Goal: Task Accomplishment & Management: Use online tool/utility

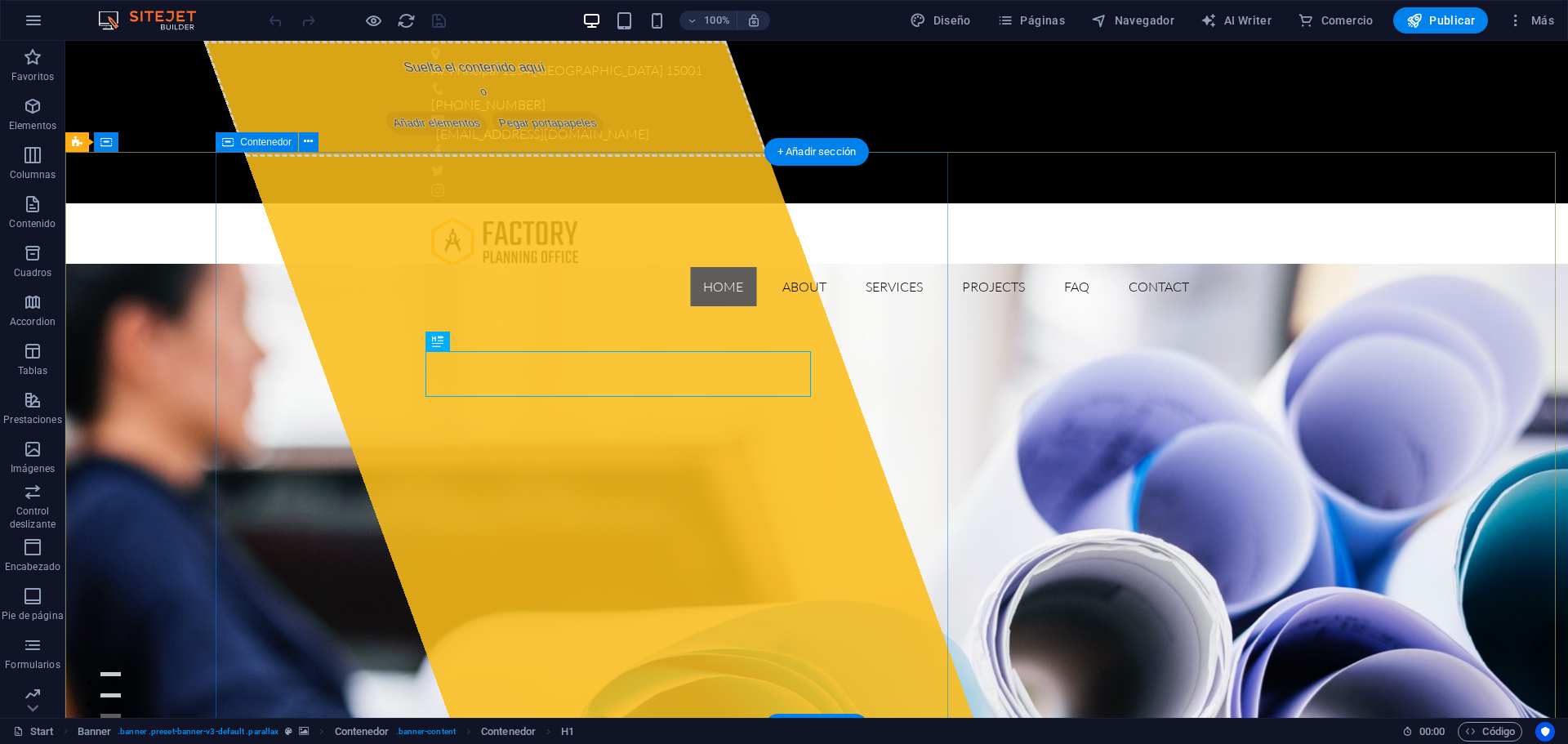
click at [442, 672] on div "Suelta el contenido aquí o Añadir elementos Pegar portapapeles" at bounding box center [588, 378] width 770 height 676
click at [737, 157] on div "Suelta el contenido aquí o Añadir elementos Pegar portapapeles" at bounding box center [486, 98] width 565 height 116
select select "%"
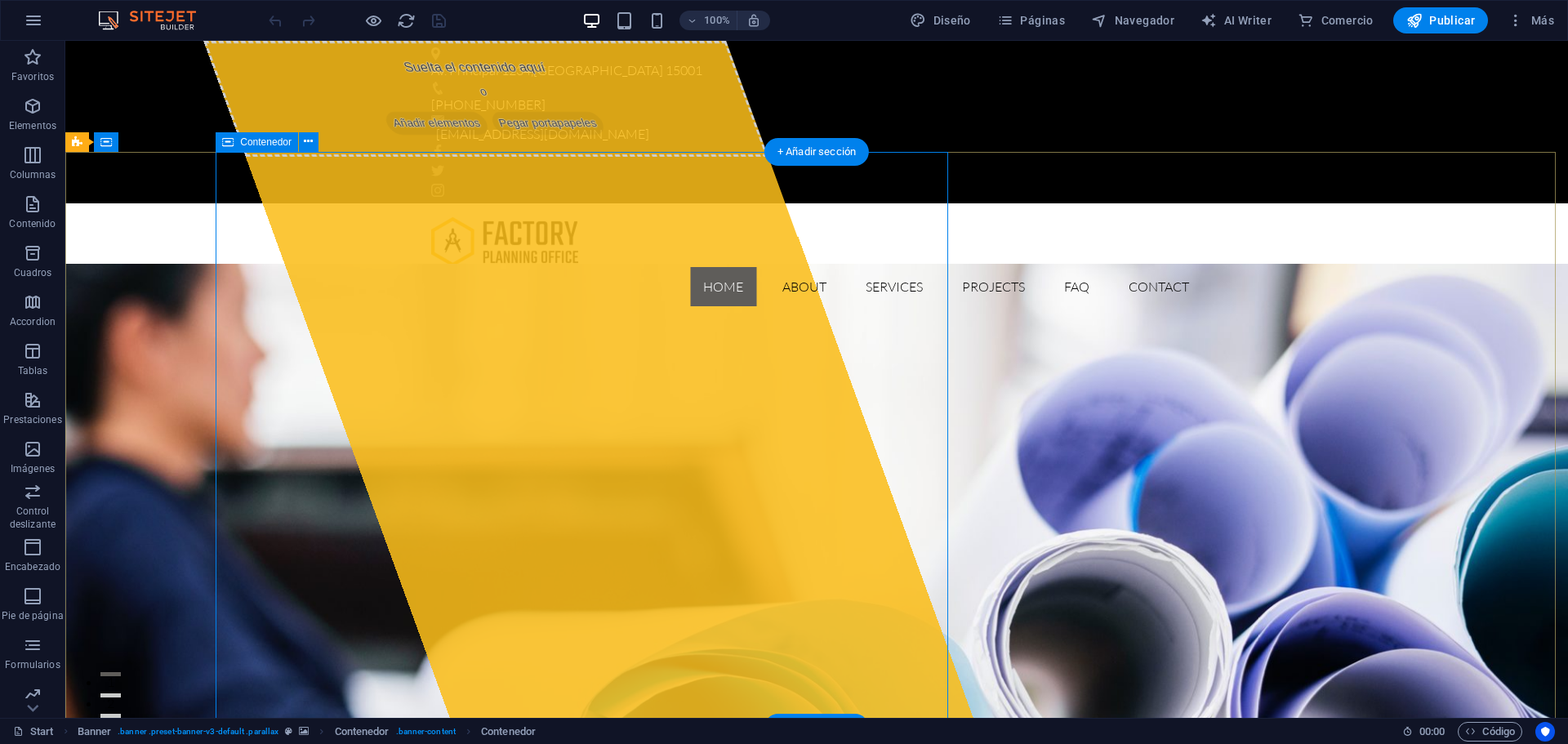
select select "%"
select select "px"
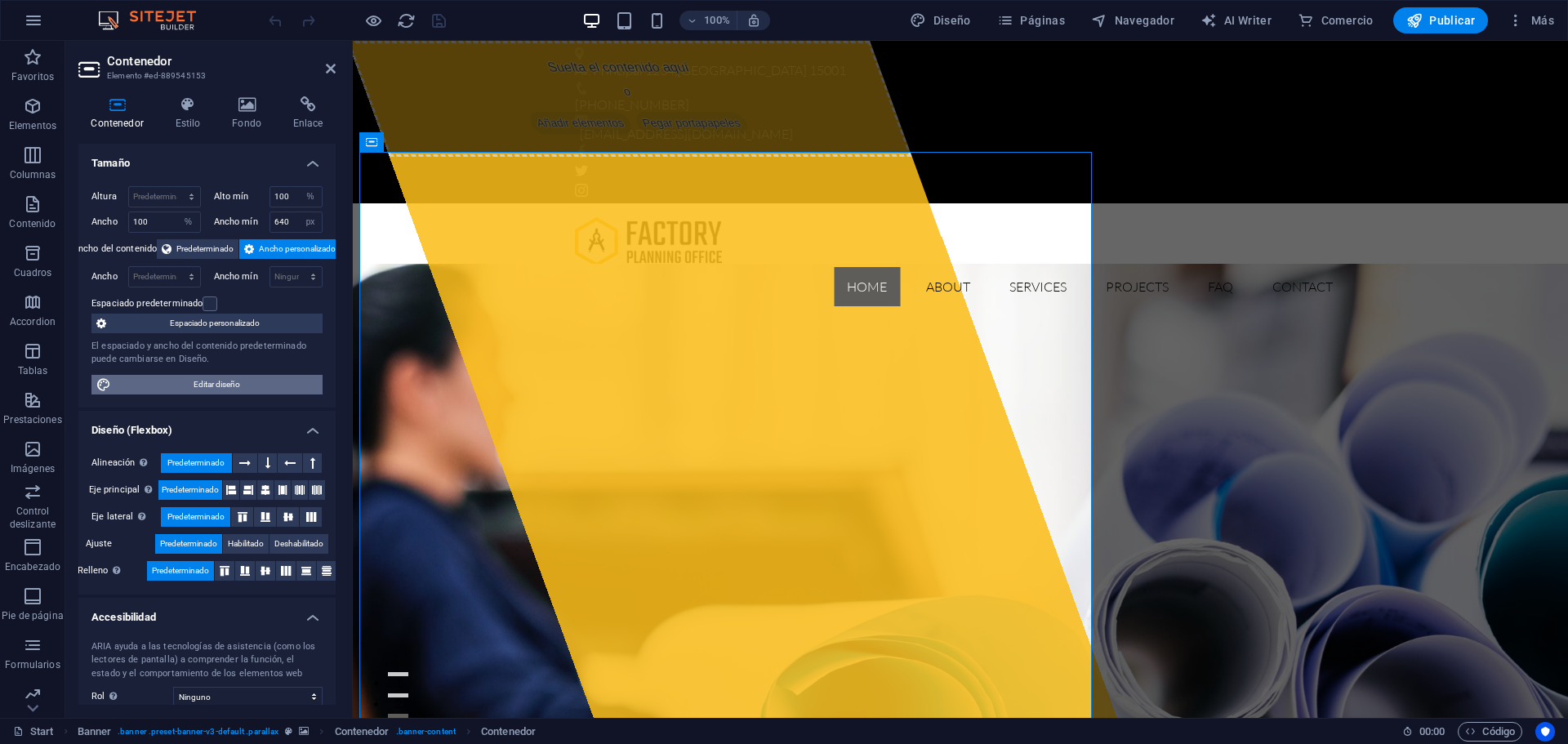
click at [232, 384] on span "Editar diseño" at bounding box center [217, 385] width 202 height 20
select select "px"
select select "300"
select select "px"
select select "rem"
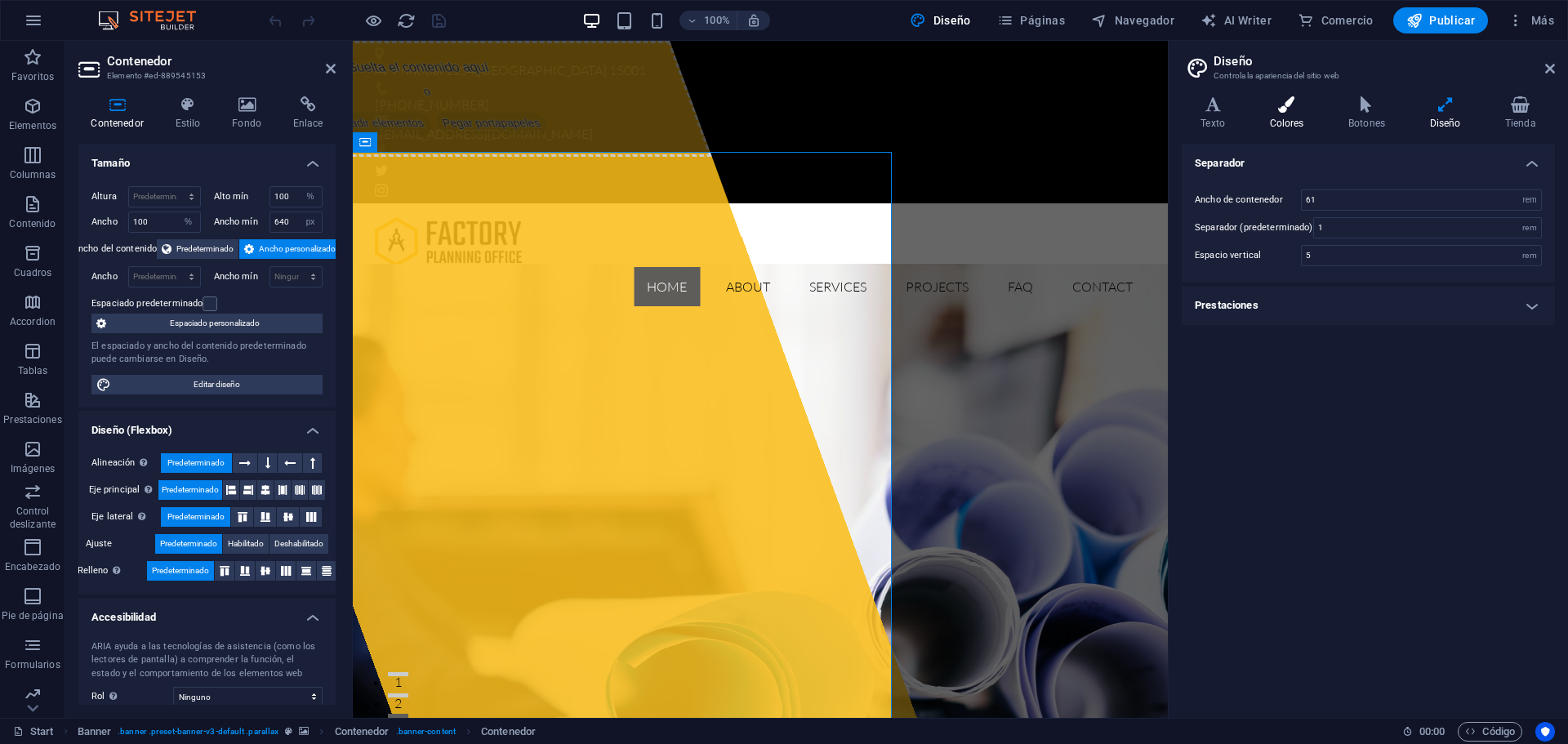
click at [1302, 104] on icon at bounding box center [1287, 104] width 73 height 16
click at [1445, 109] on icon at bounding box center [1445, 104] width 68 height 16
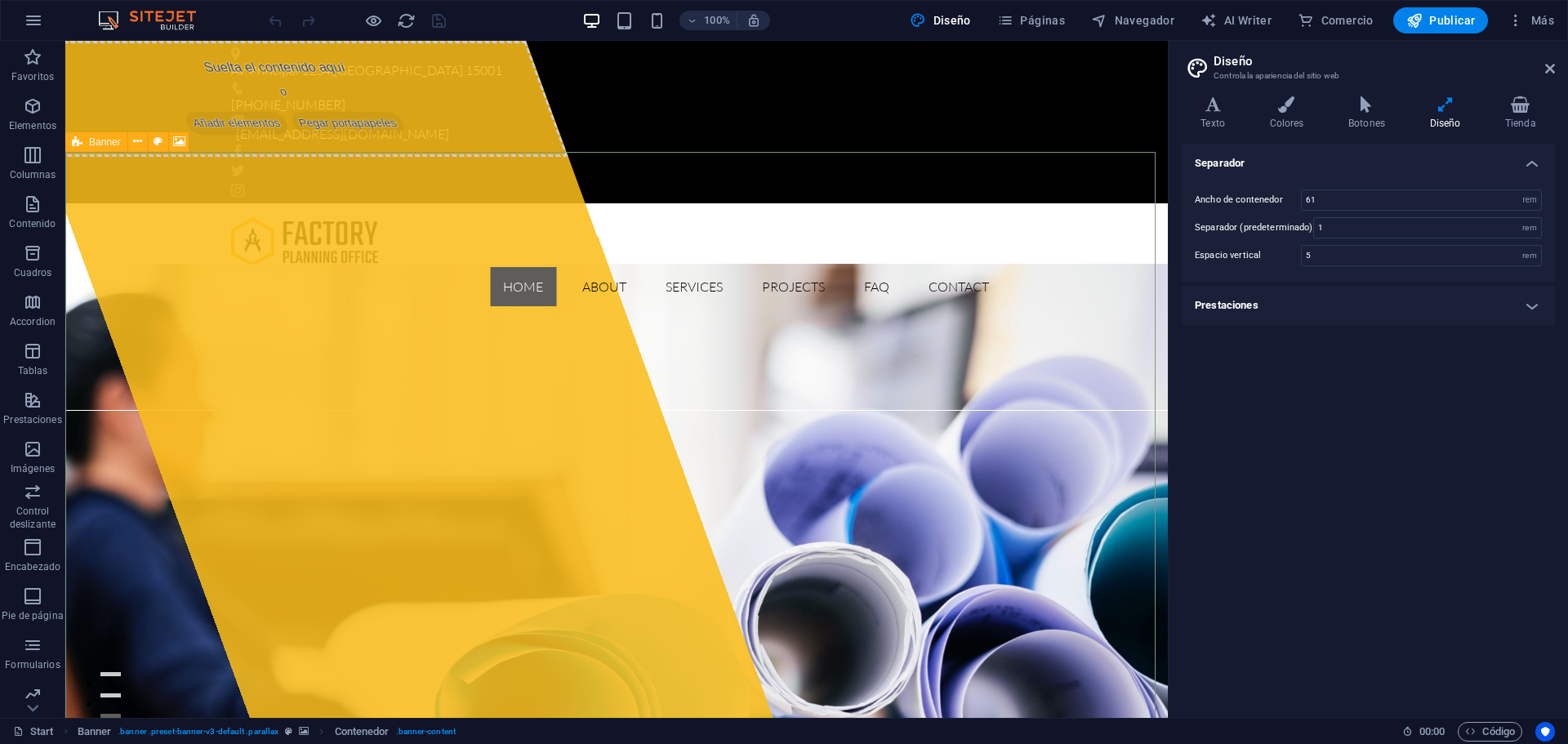
click at [102, 142] on span "Banner" at bounding box center [105, 141] width 32 height 10
click at [100, 140] on span "Banner" at bounding box center [105, 141] width 32 height 10
select select "vh"
select select "banner"
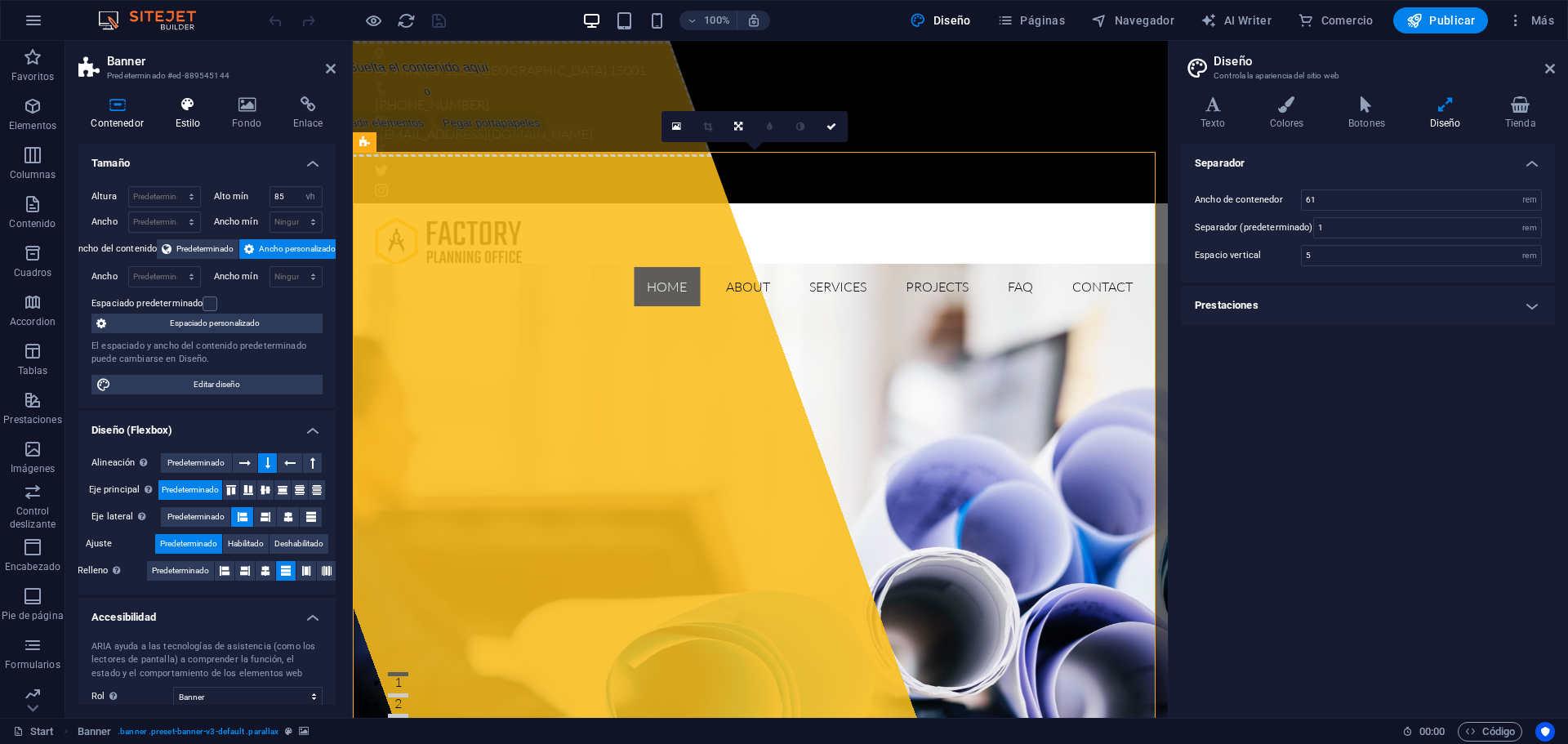
click at [192, 110] on icon at bounding box center [187, 104] width 50 height 16
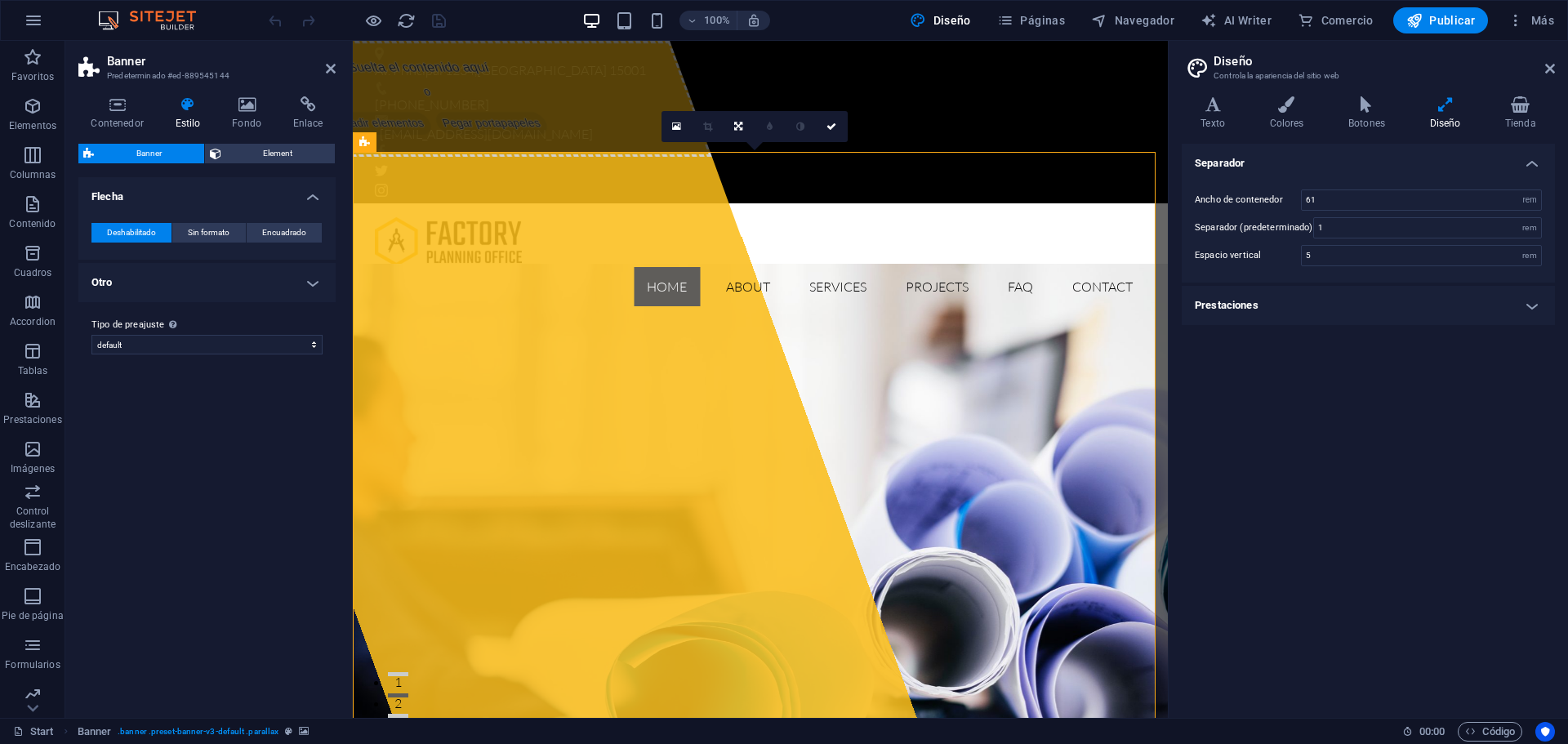
click at [151, 153] on span "Banner" at bounding box center [149, 154] width 100 height 20
click at [245, 276] on h4 "Otro" at bounding box center [207, 283] width 258 height 40
click at [195, 414] on select "default Añadir tipo de preajuste" at bounding box center [207, 414] width 232 height 20
click at [92, 404] on select "default Añadir tipo de preajuste" at bounding box center [207, 414] width 232 height 20
select select "preset-banner-v3-default"
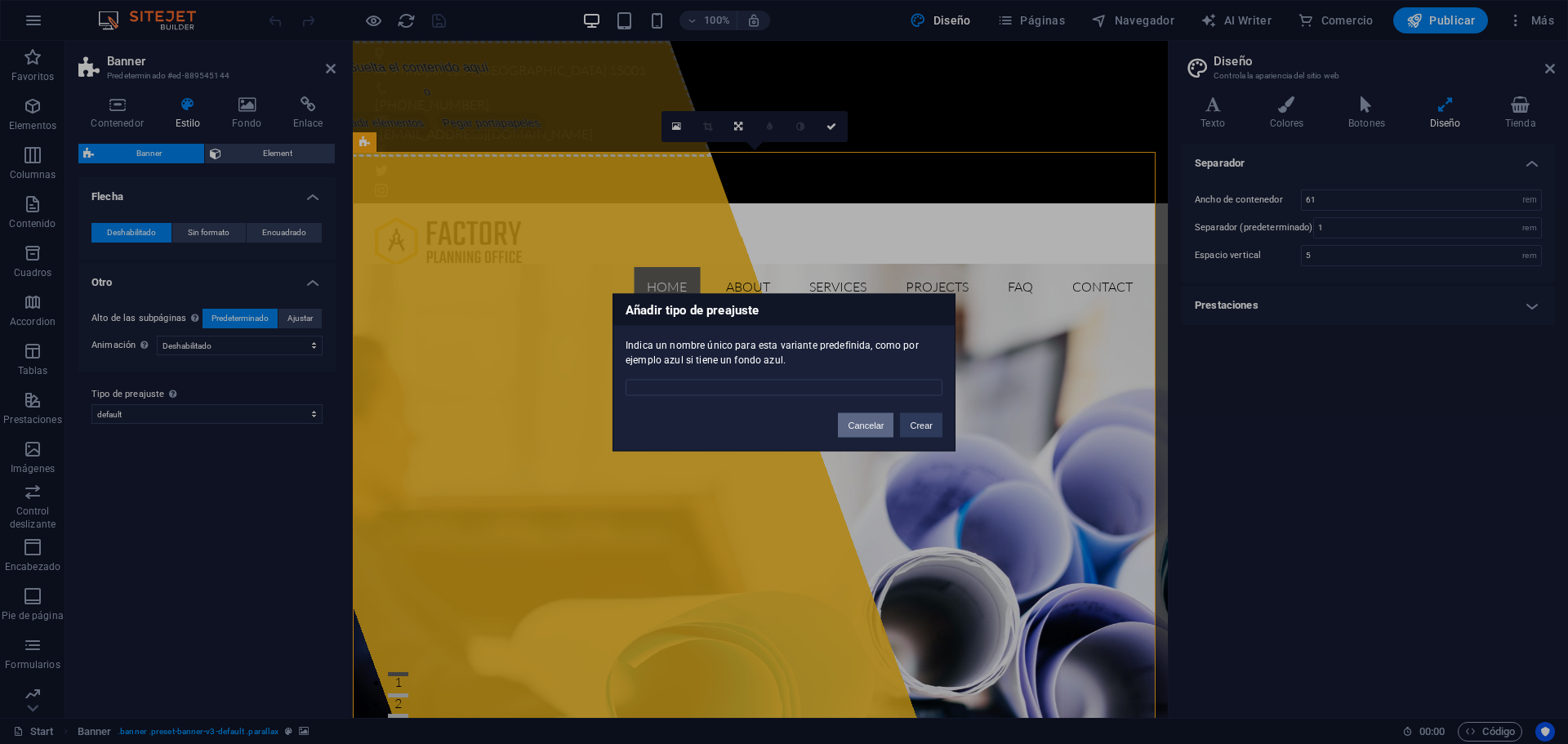
drag, startPoint x: 876, startPoint y: 429, endPoint x: 355, endPoint y: 353, distance: 526.5
click at [876, 429] on button "Cancelar" at bounding box center [866, 424] width 56 height 24
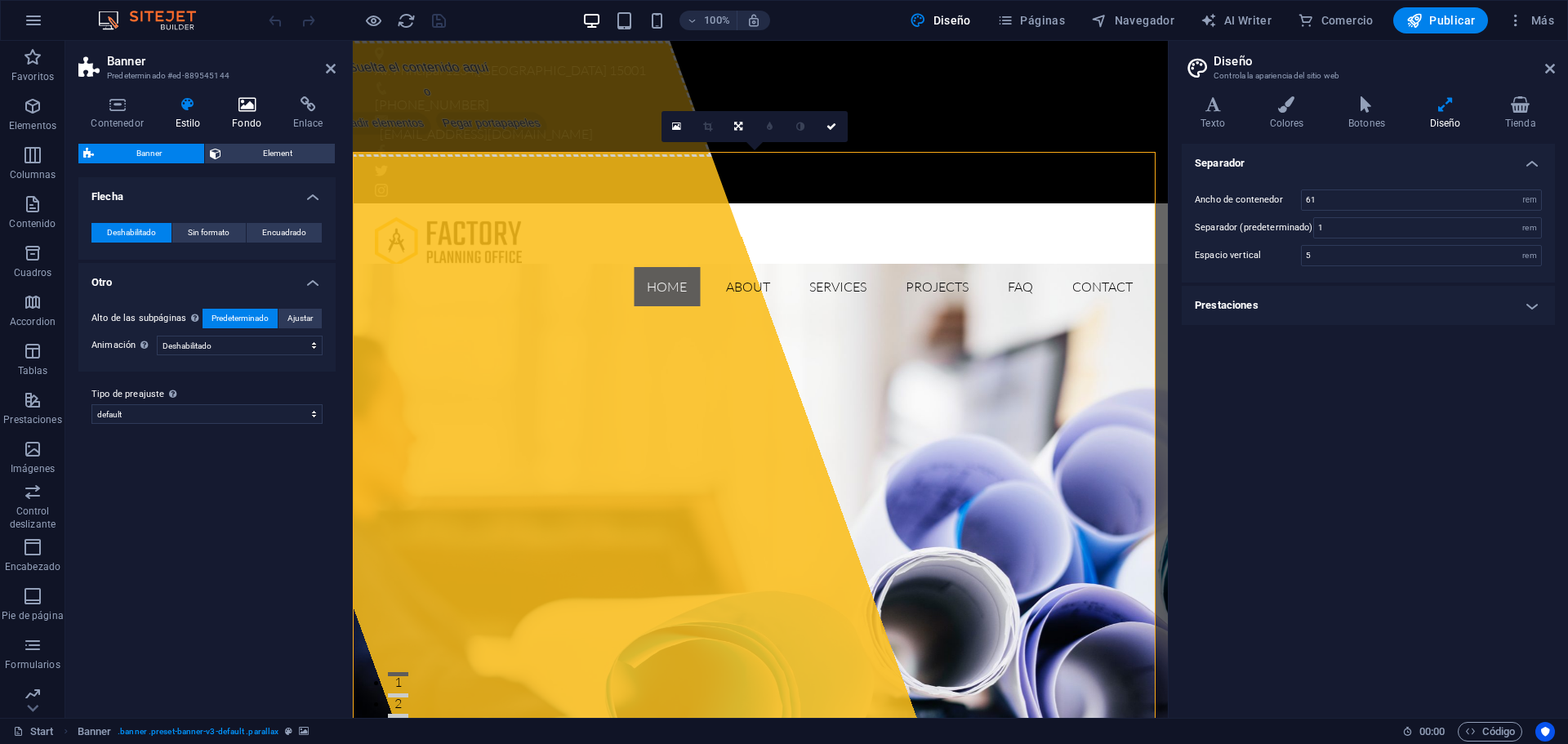
click at [251, 109] on icon at bounding box center [247, 104] width 55 height 16
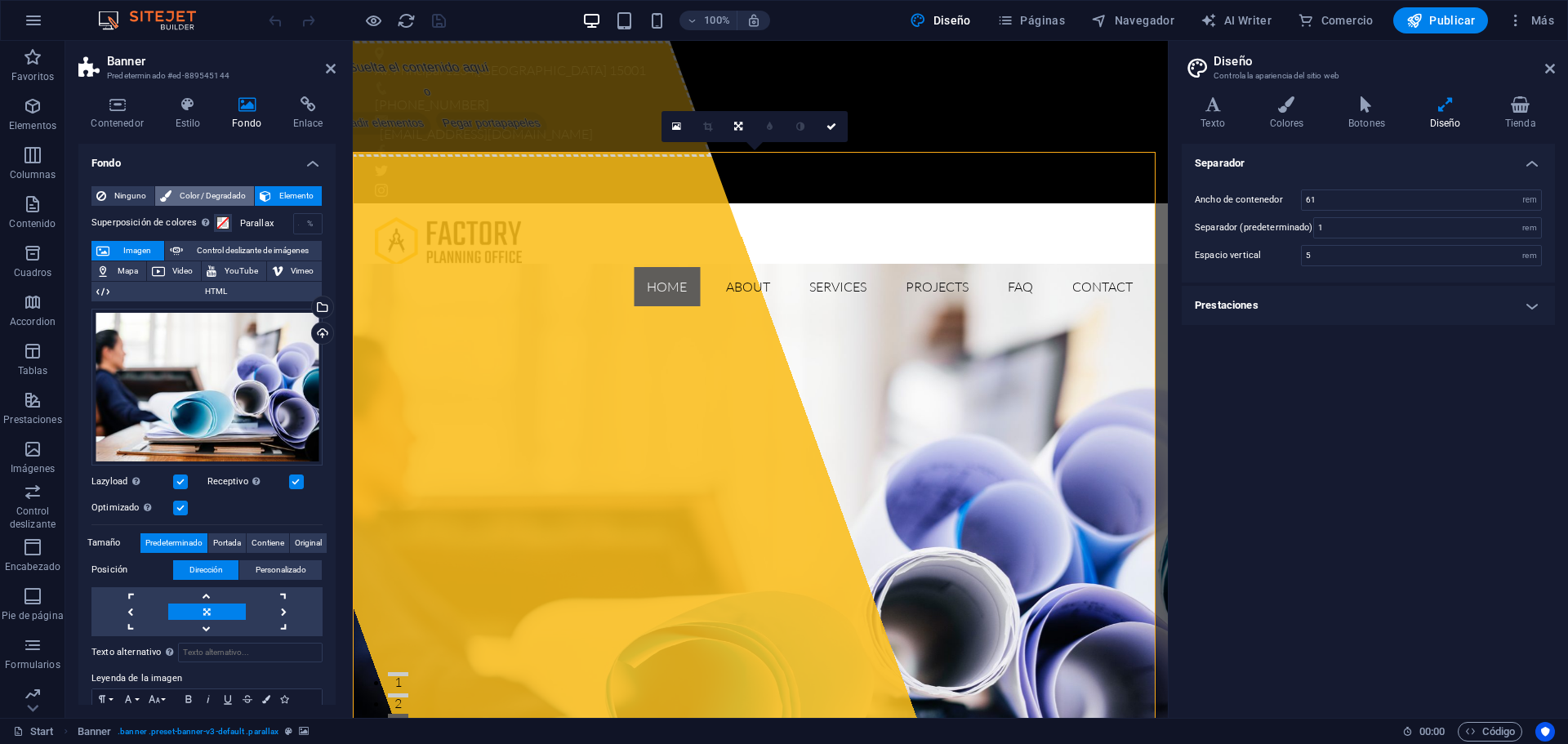
click at [214, 196] on span "Color / Degradado" at bounding box center [213, 196] width 73 height 20
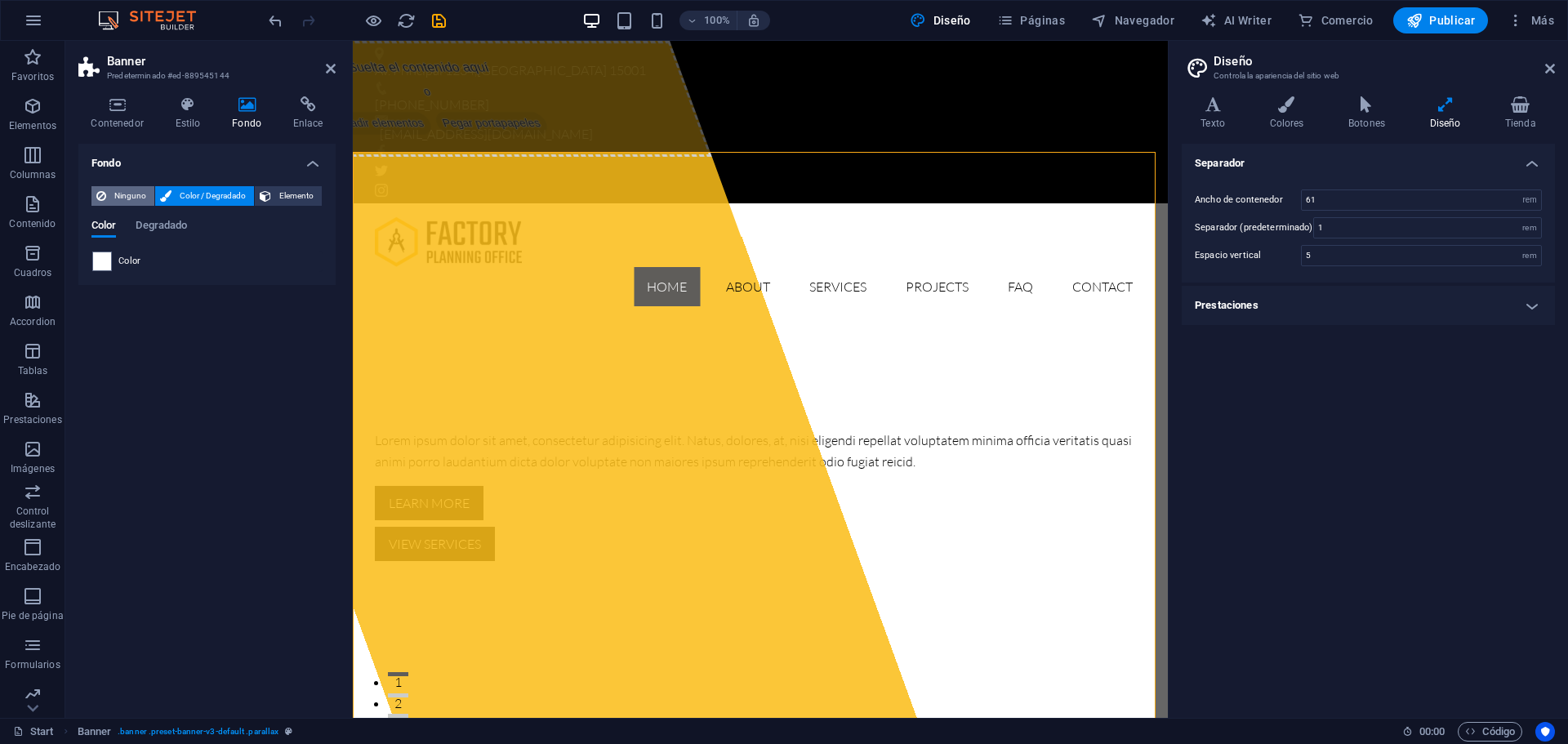
click at [115, 187] on span "Ninguno" at bounding box center [130, 196] width 39 height 20
click at [285, 194] on span "Elemento" at bounding box center [296, 196] width 41 height 20
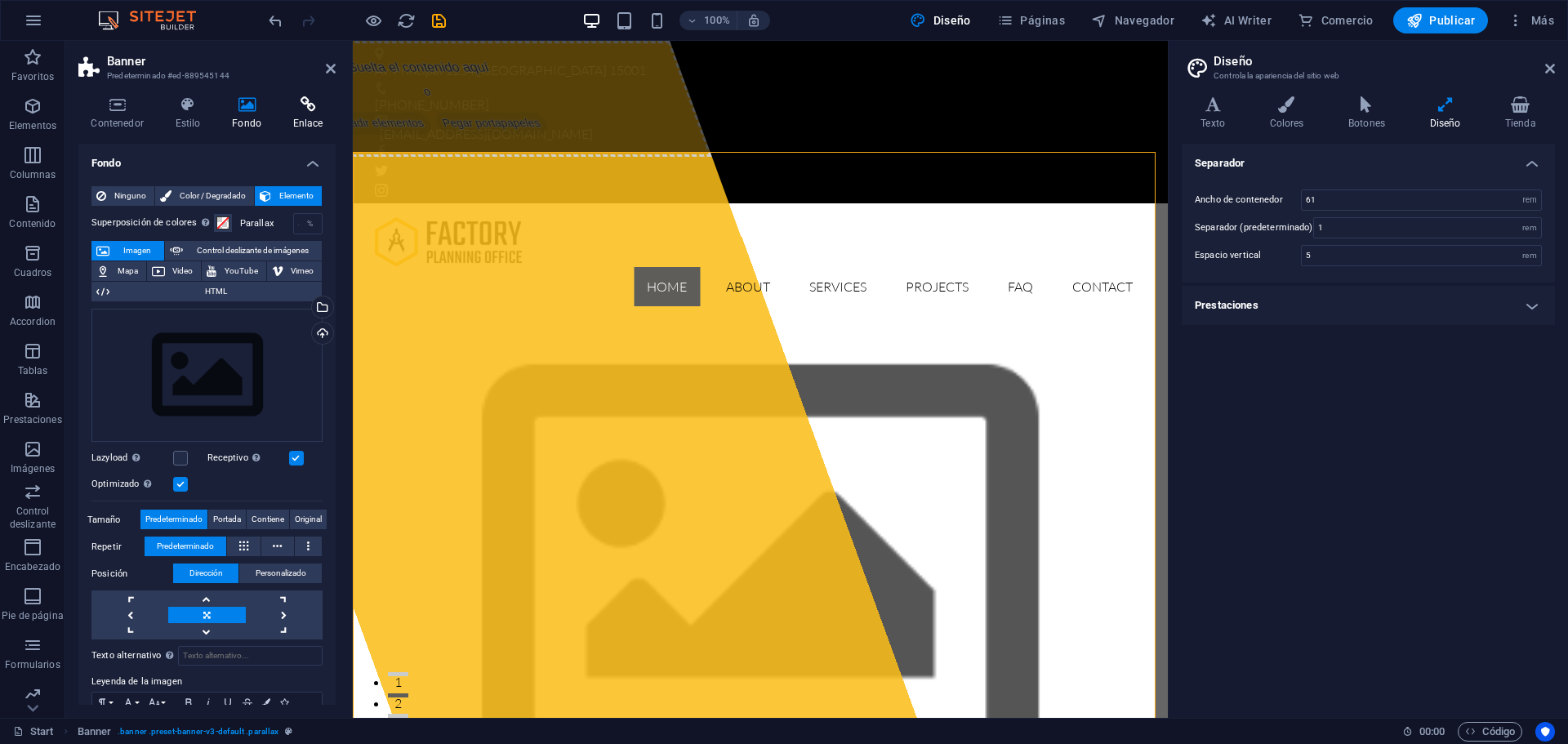
click at [301, 104] on icon at bounding box center [308, 104] width 56 height 16
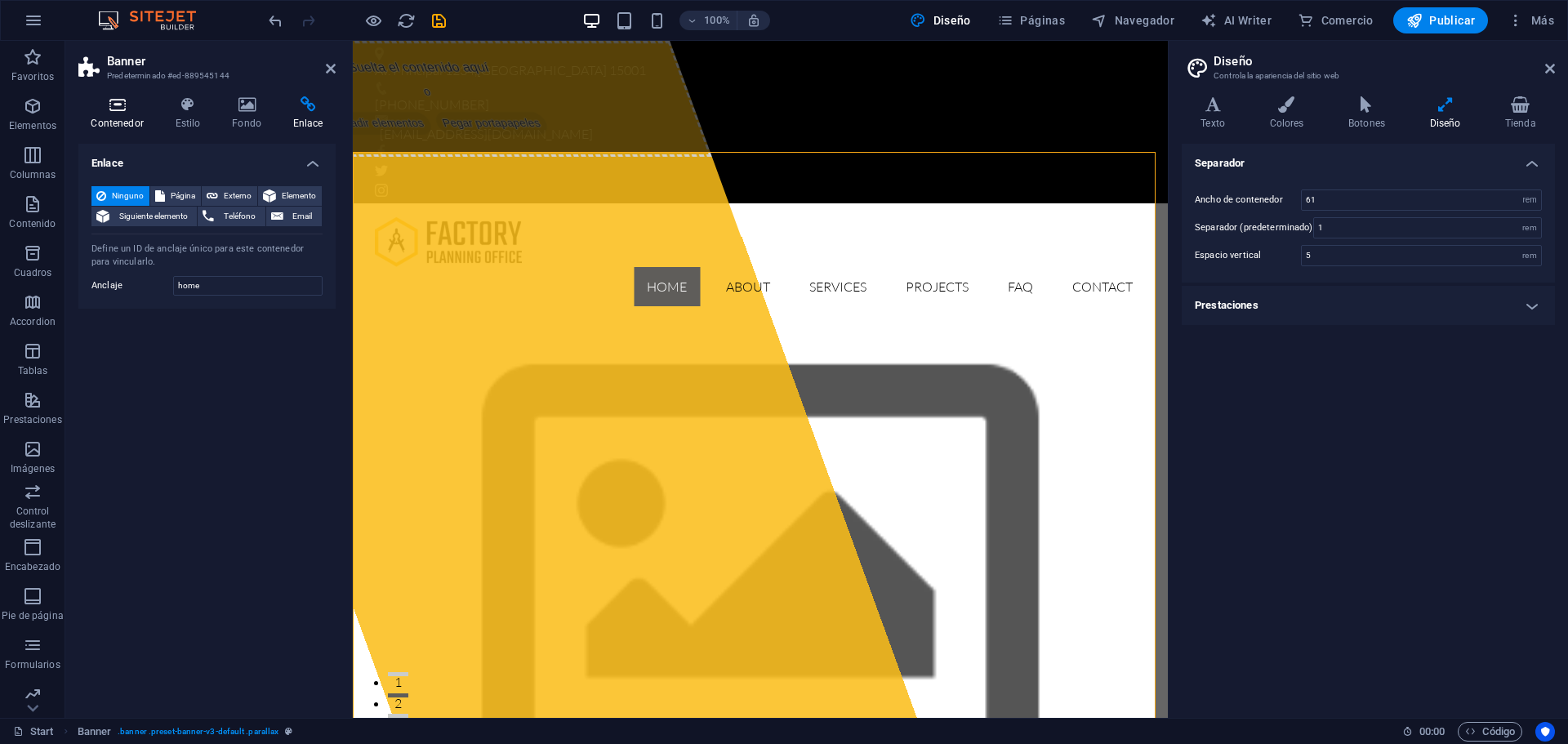
click at [133, 108] on icon at bounding box center [117, 104] width 77 height 16
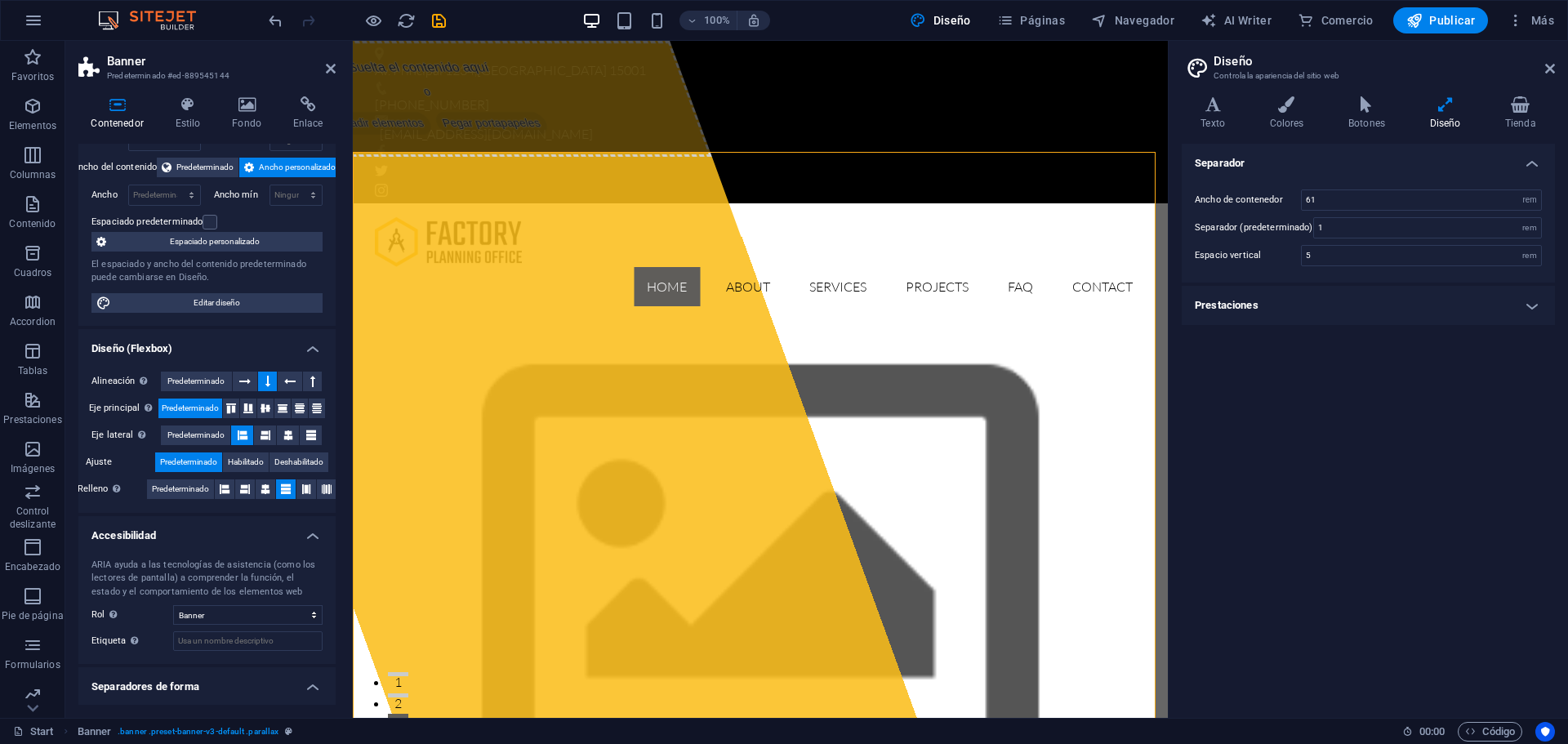
scroll to position [119, 0]
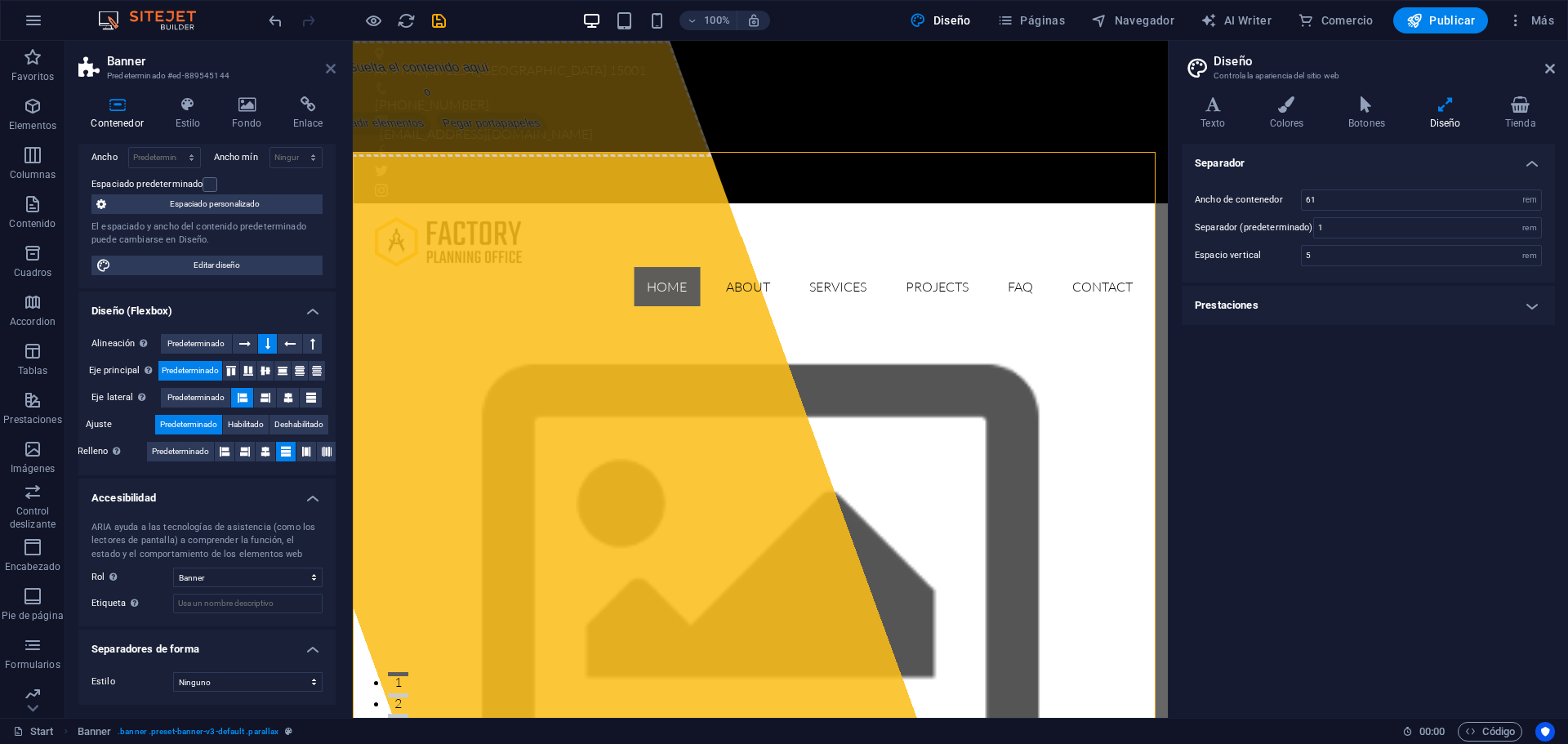
click at [326, 65] on icon at bounding box center [331, 68] width 10 height 14
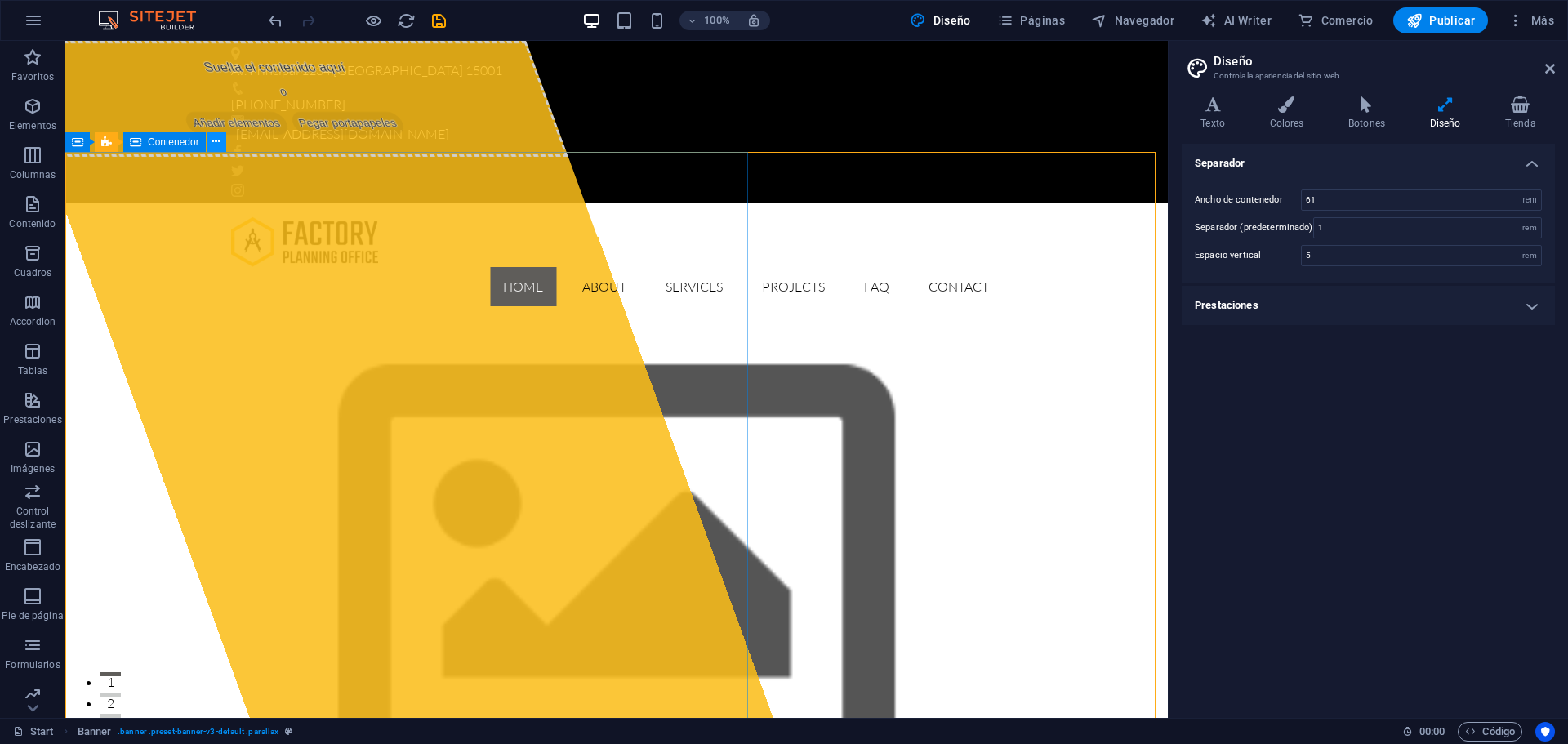
click at [214, 141] on icon at bounding box center [216, 141] width 9 height 17
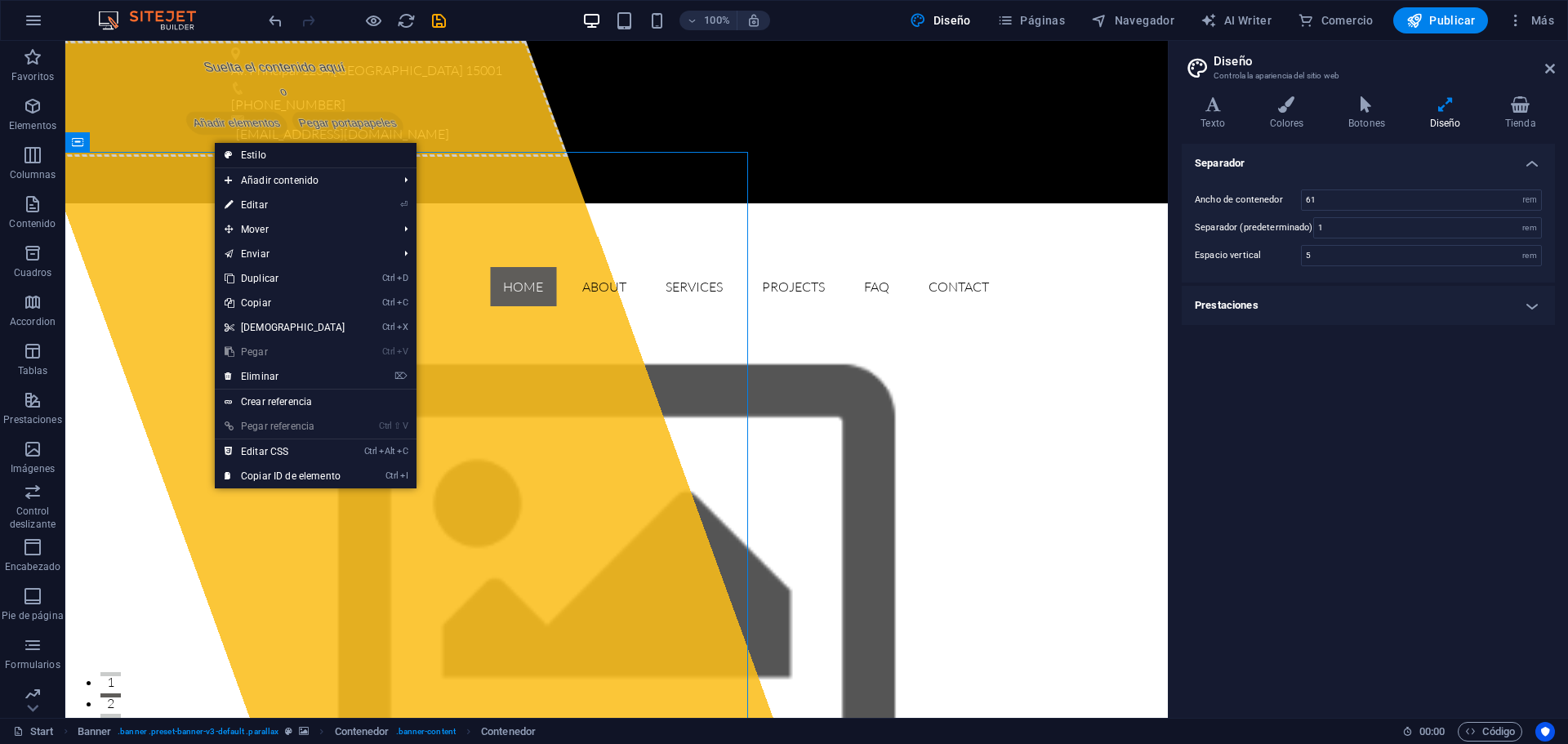
click at [251, 151] on link "Estilo" at bounding box center [315, 155] width 202 height 24
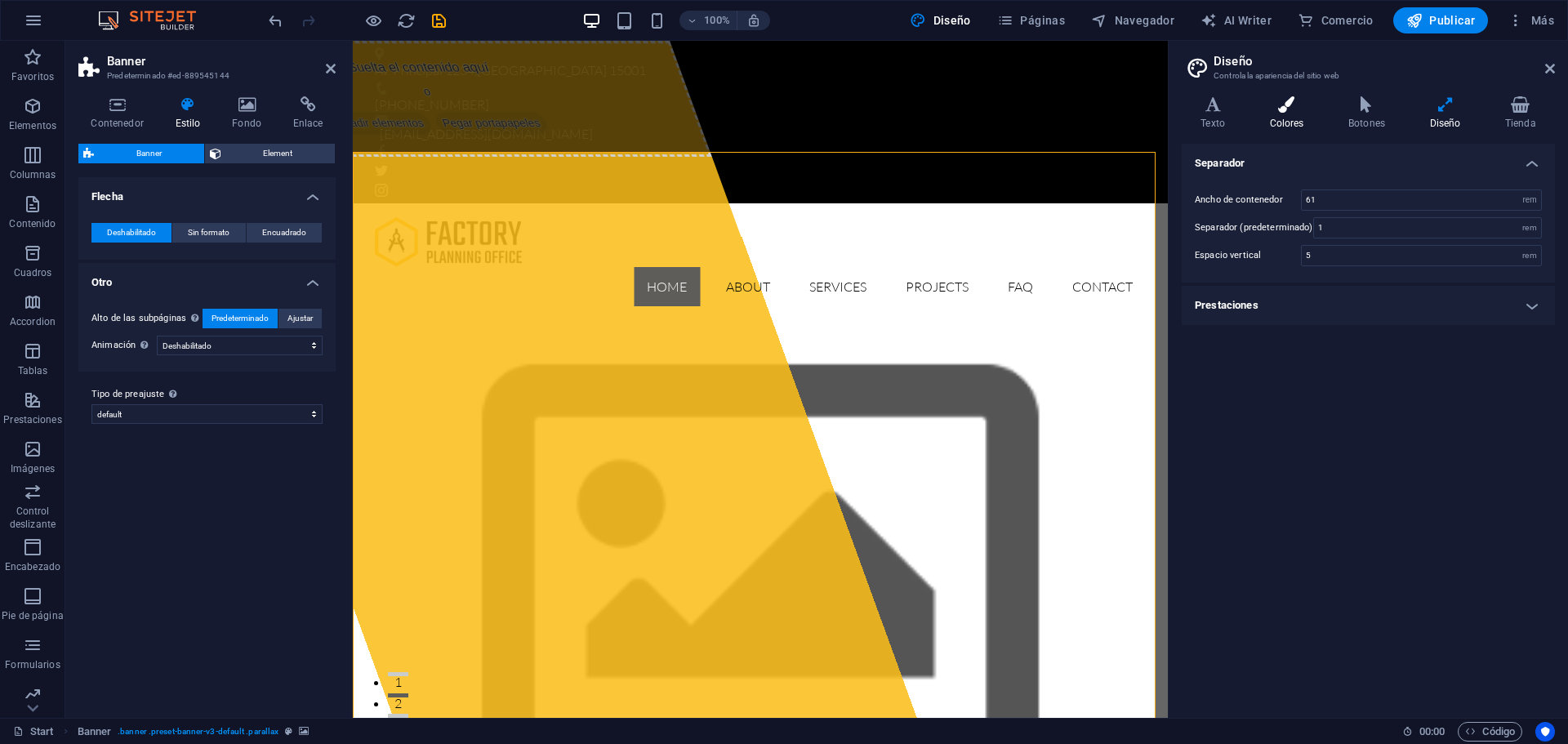
click at [1290, 116] on h4 "Colores" at bounding box center [1290, 113] width 79 height 34
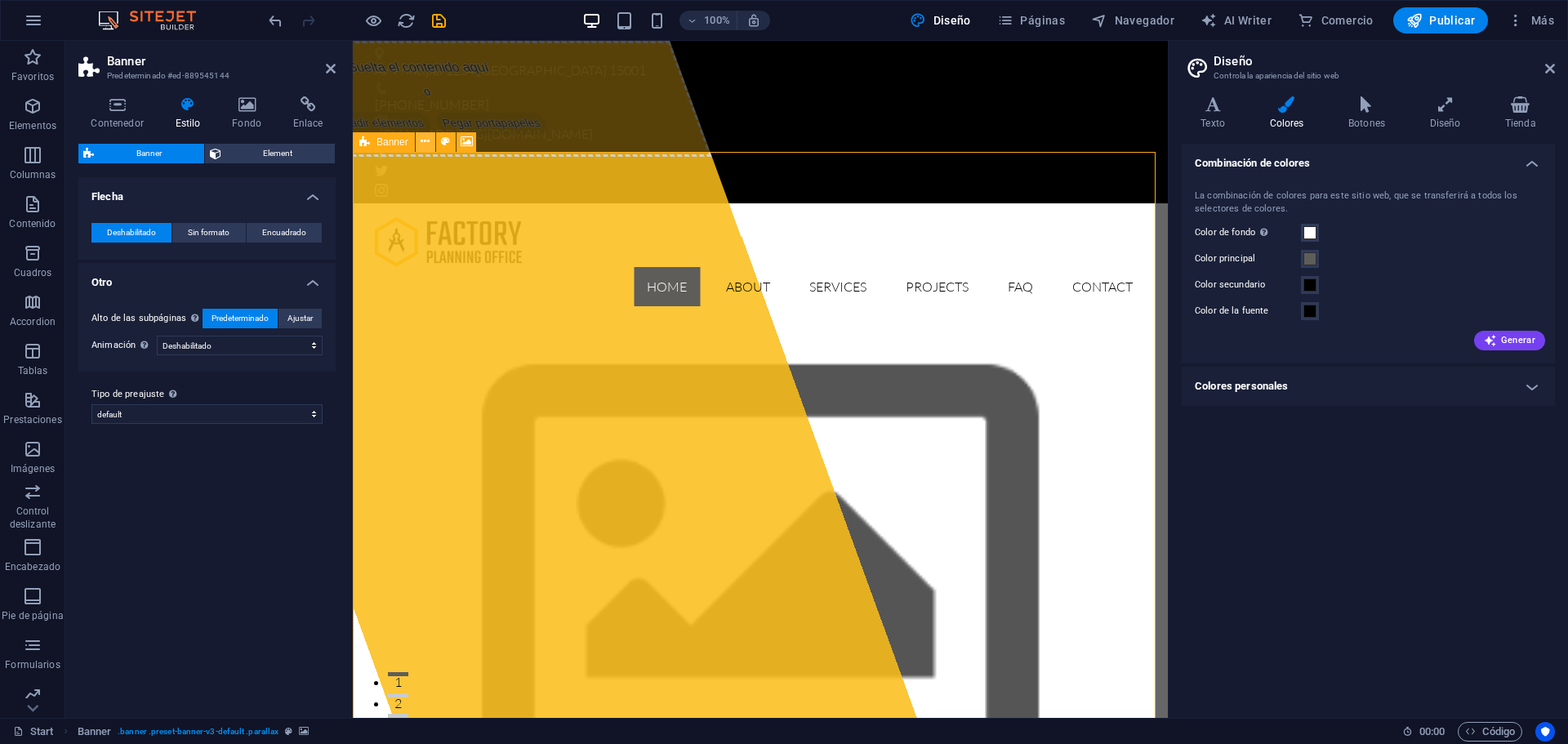
click at [425, 141] on icon at bounding box center [425, 141] width 9 height 17
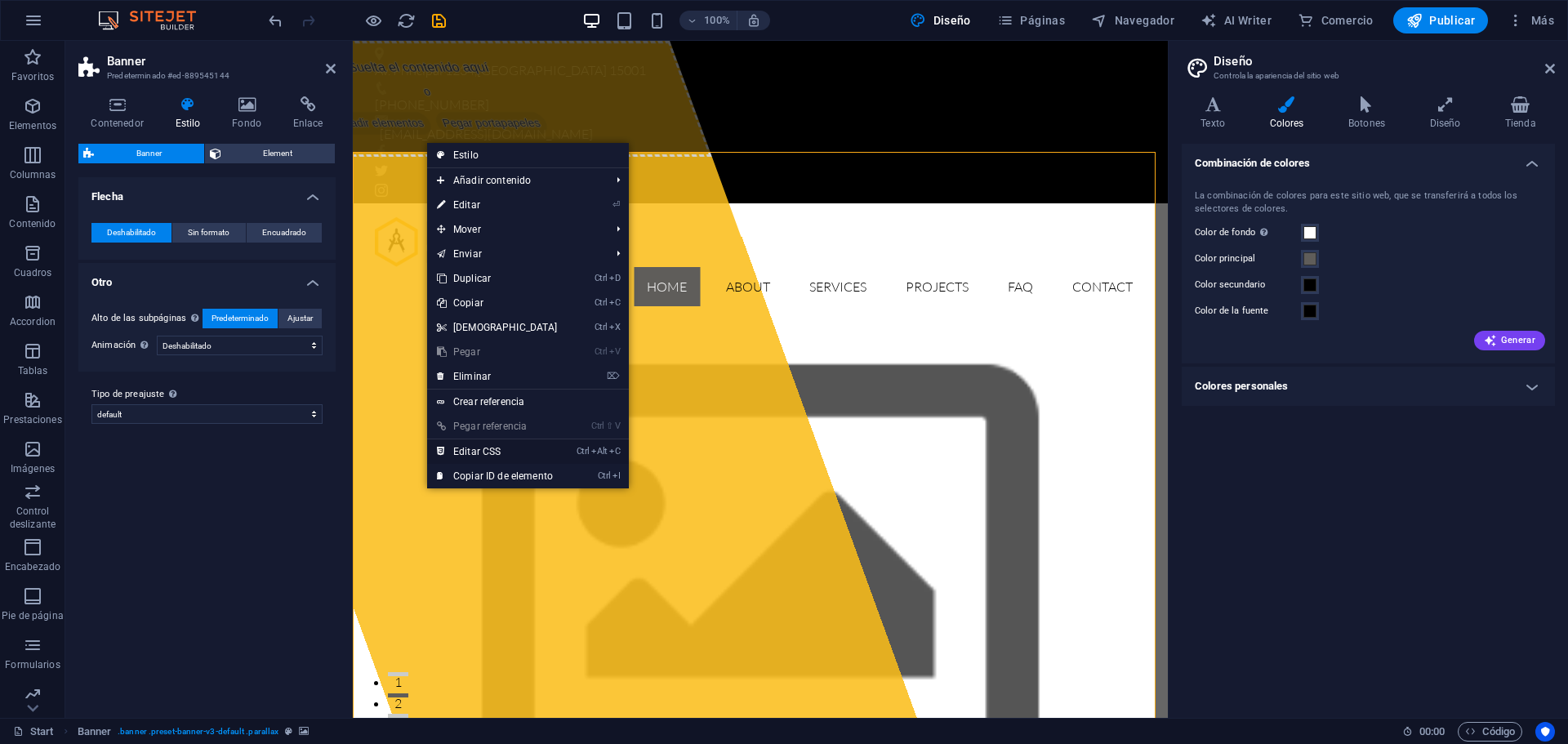
click at [489, 442] on link "Ctrl Alt C Editar CSS" at bounding box center [497, 451] width 141 height 24
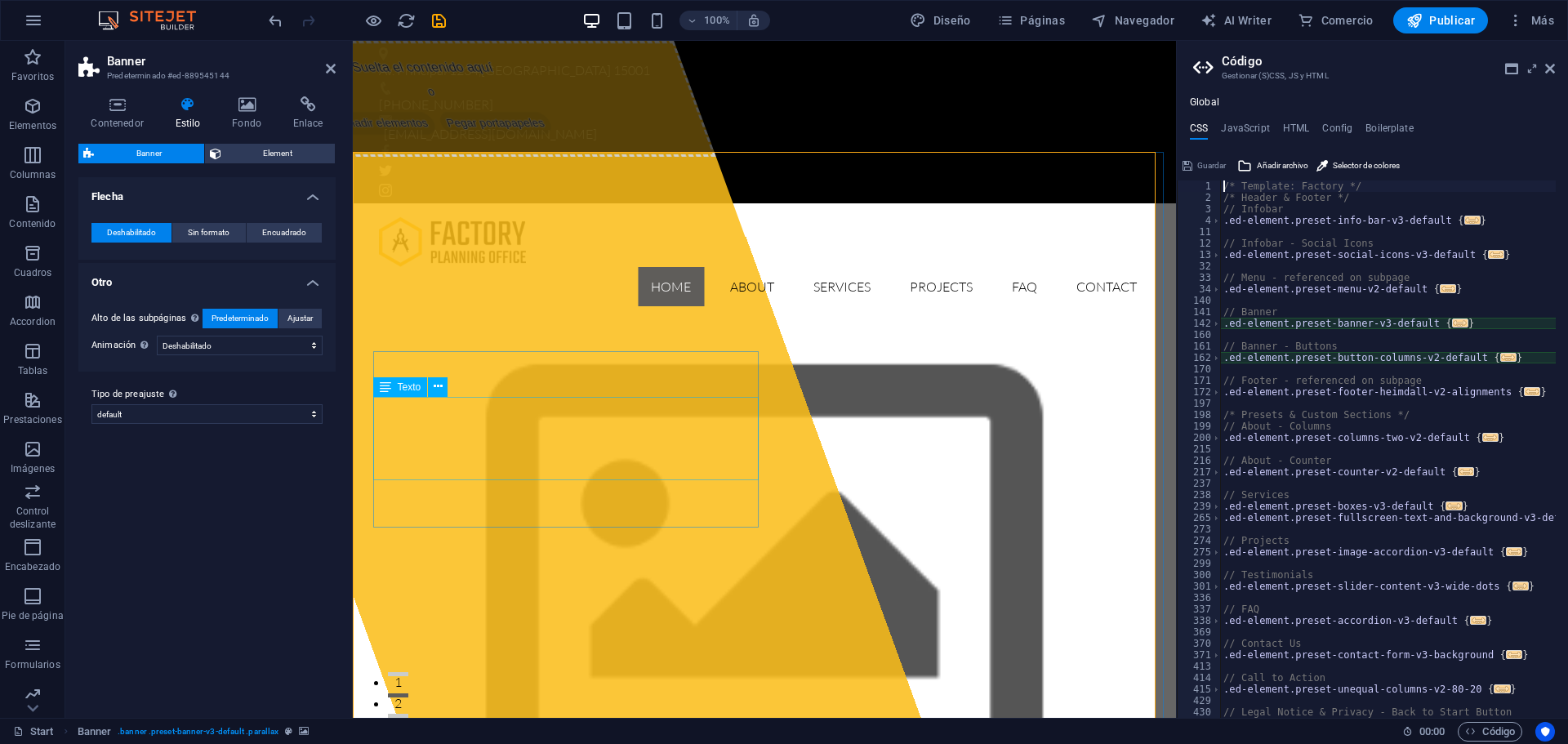
type textarea "@include banner-v3("
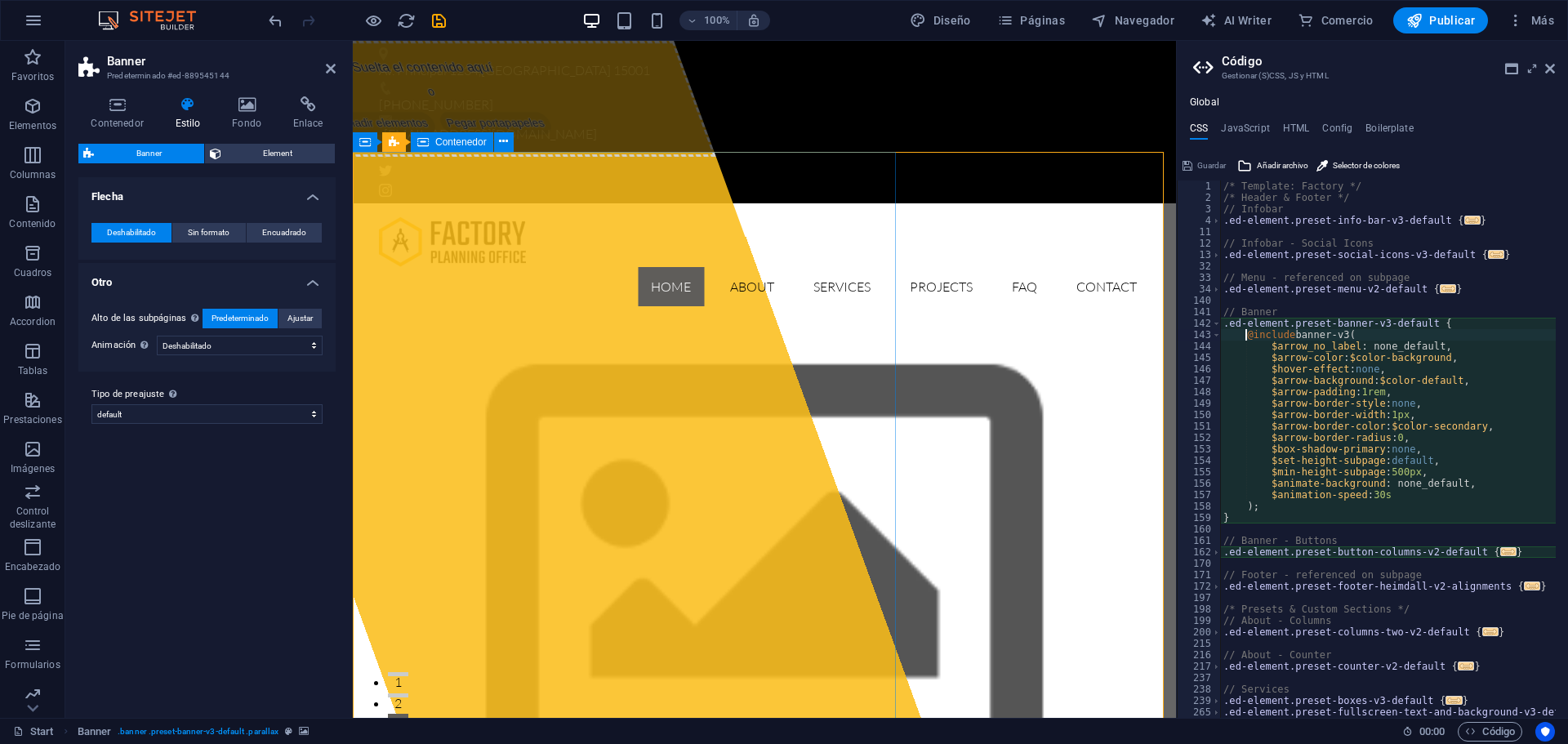
click at [740, 549] on div "Suelta el contenido aquí o Añadir elementos Pegar portapapeles" at bounding box center [536, 378] width 770 height 676
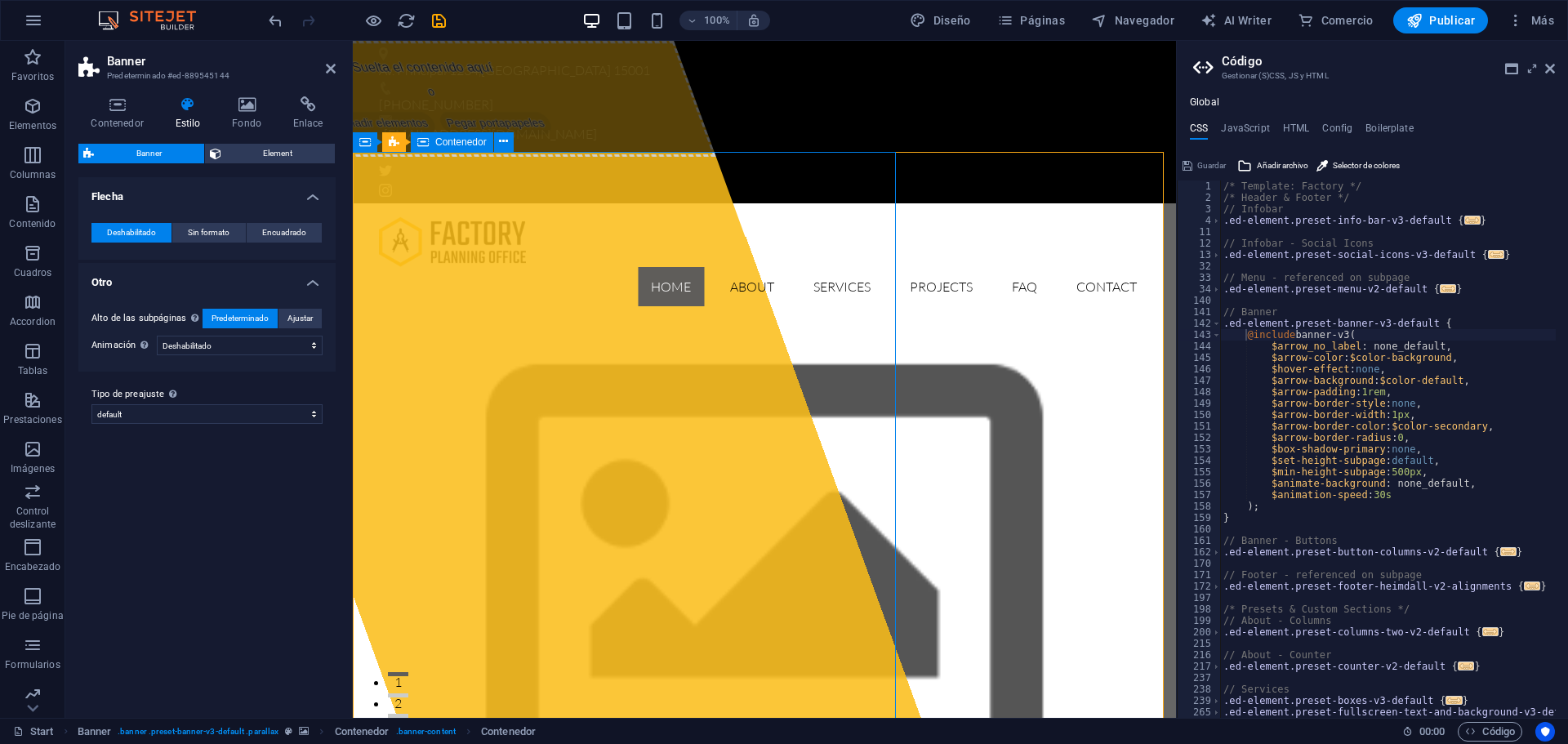
click at [740, 529] on div "Suelta el contenido aquí o Añadir elementos Pegar portapapeles" at bounding box center [536, 378] width 770 height 676
click at [419, 585] on div "Suelta el contenido aquí o Añadir elementos Pegar portapapeles" at bounding box center [536, 378] width 770 height 676
select select "%"
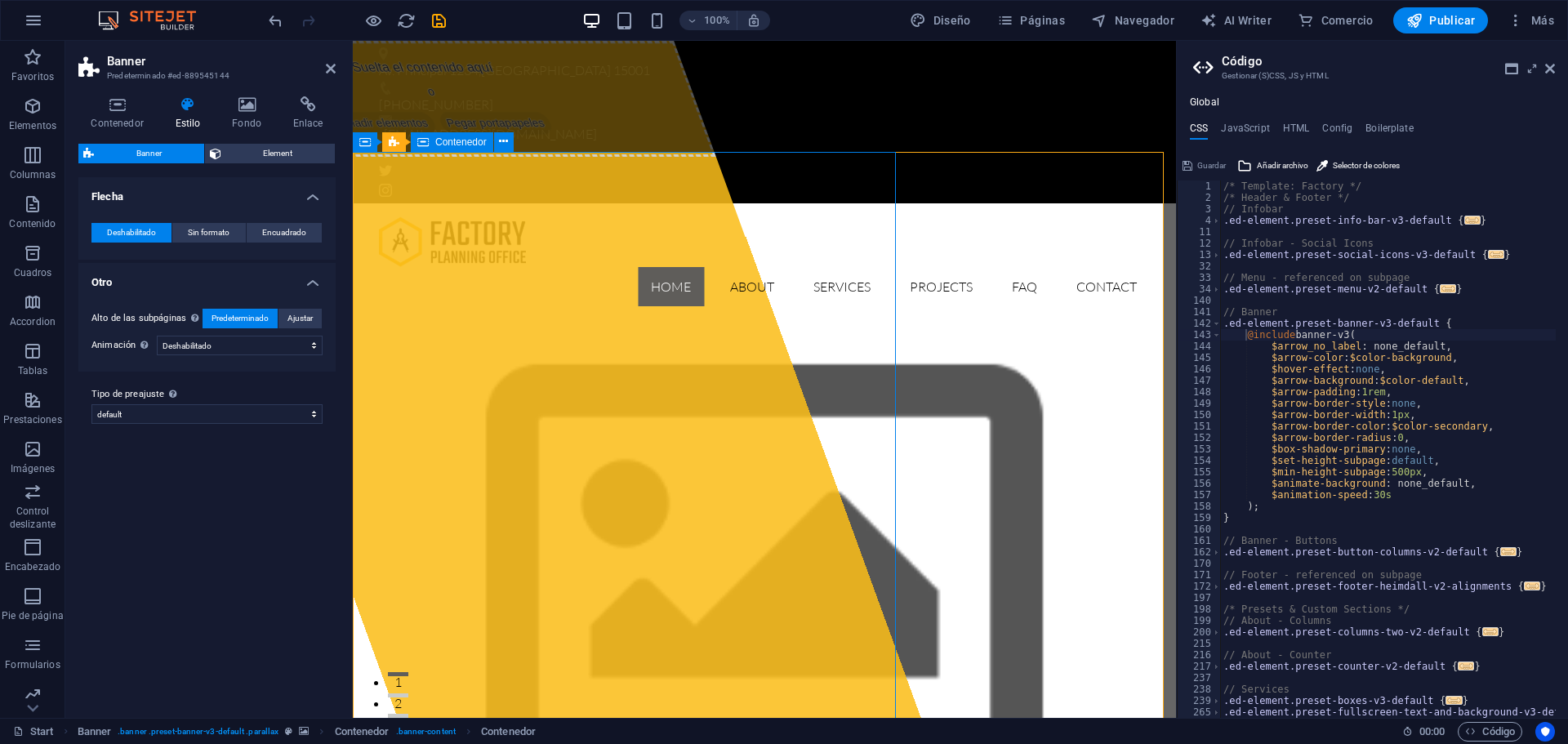
select select "px"
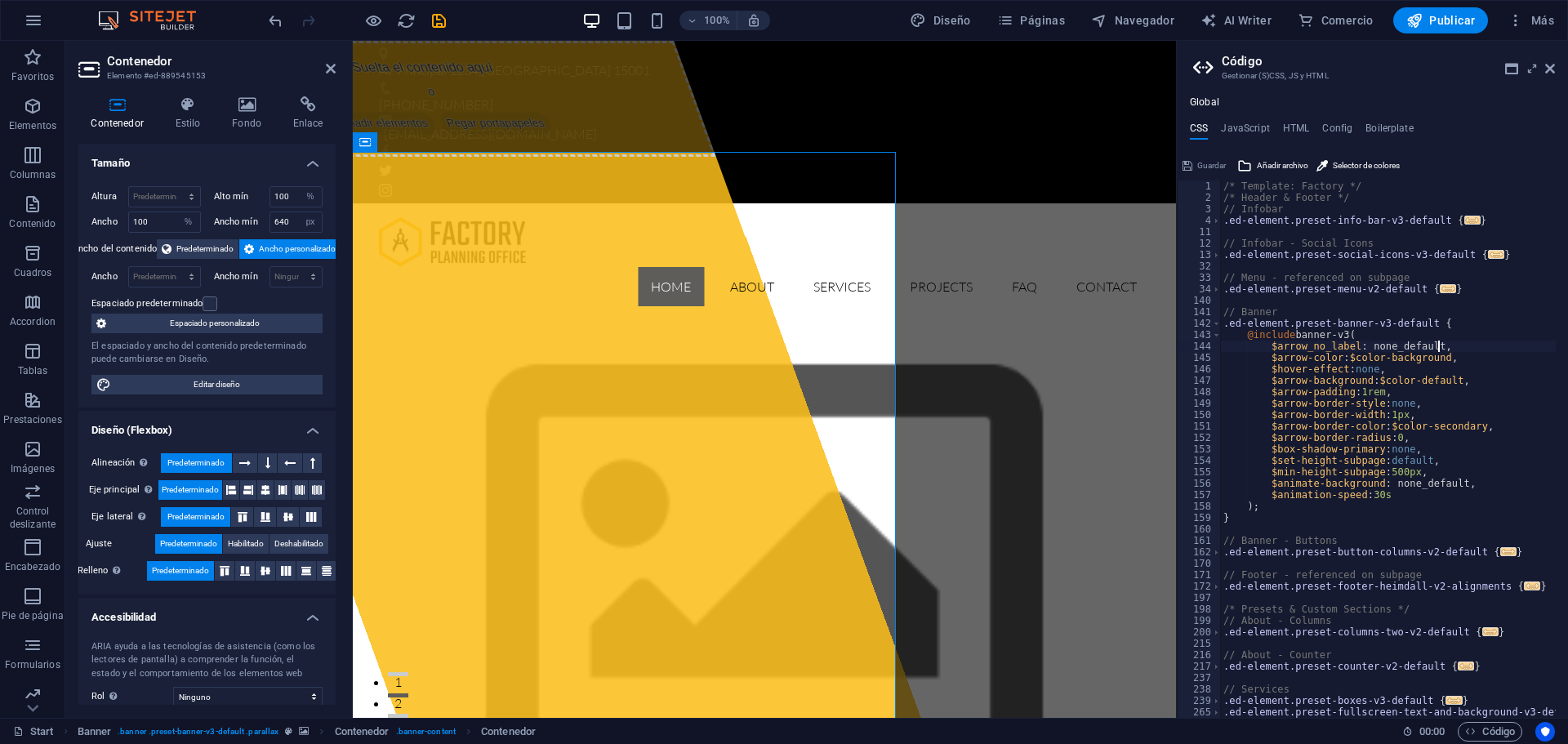
click at [1515, 349] on div "/* Template: Factory */ /* Header & Footer */ // Infobar .ed-element.preset-inf…" at bounding box center [1394, 454] width 348 height 548
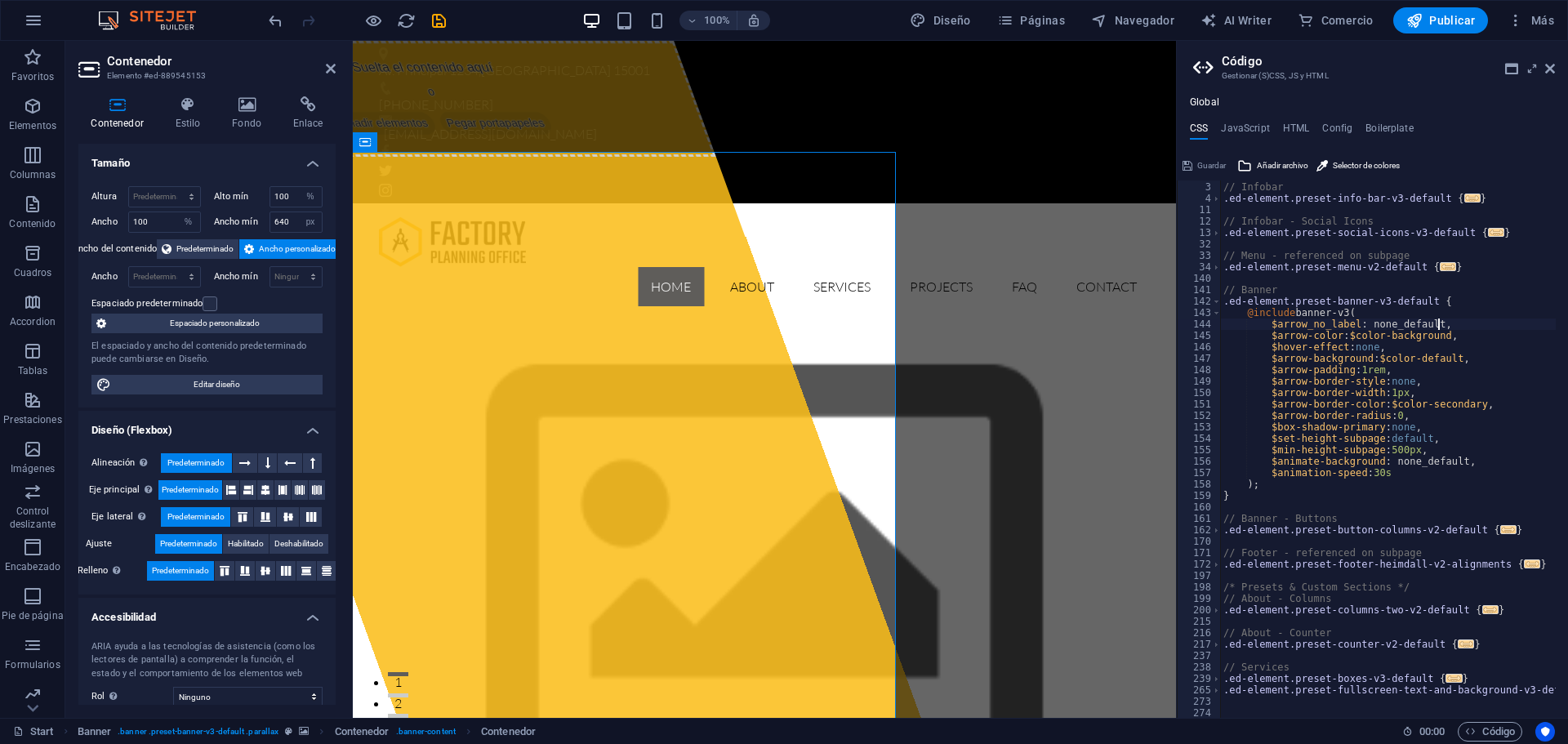
scroll to position [0, 0]
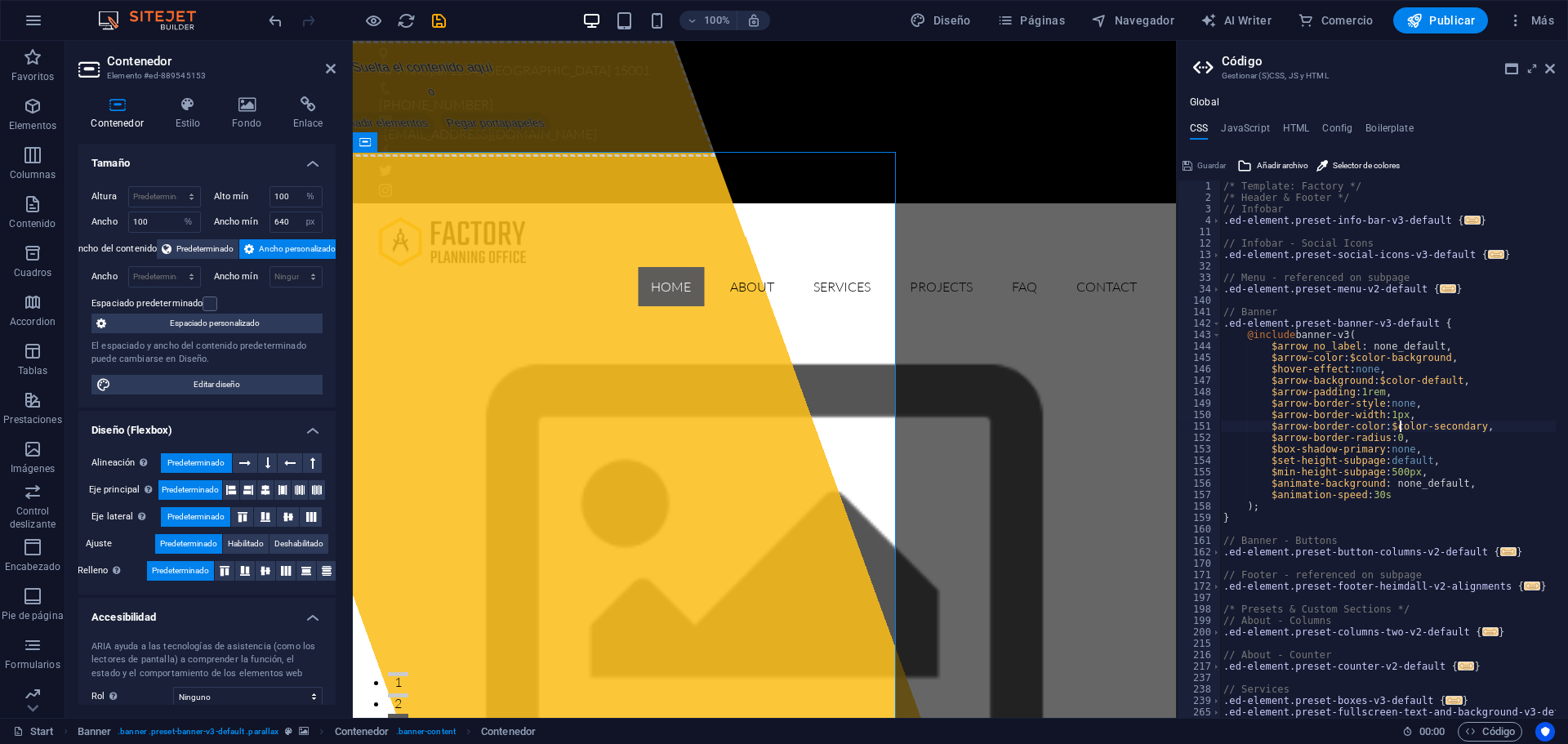
click at [1402, 425] on div "/* Template: Factory */ /* Header & Footer */ // Infobar .ed-element.preset-inf…" at bounding box center [1394, 454] width 348 height 548
click at [1444, 425] on div "/* Template: Factory */ /* Header & Footer */ // Infobar .ed-element.preset-inf…" at bounding box center [1394, 454] width 348 height 548
click at [1444, 425] on div "/* Template: Factory */ /* Header & Footer */ // Infobar .ed-element.preset-inf…" at bounding box center [1388, 449] width 336 height 537
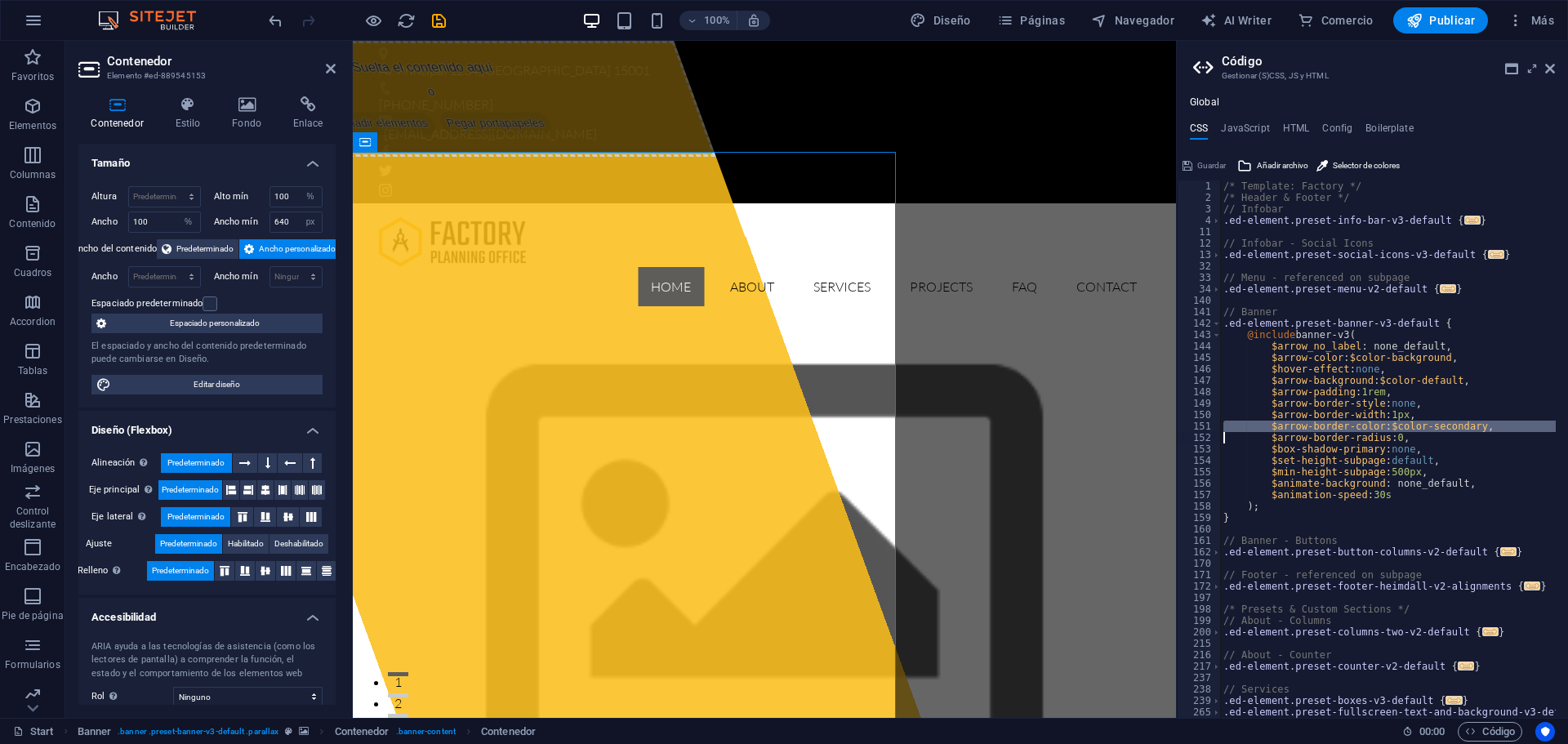
type textarea "$arrow-border-color: $color-secondary,"
click at [1247, 130] on h4 "JavaScript" at bounding box center [1244, 132] width 48 height 18
type textarea "/* JS for preset "Menu V2" */"
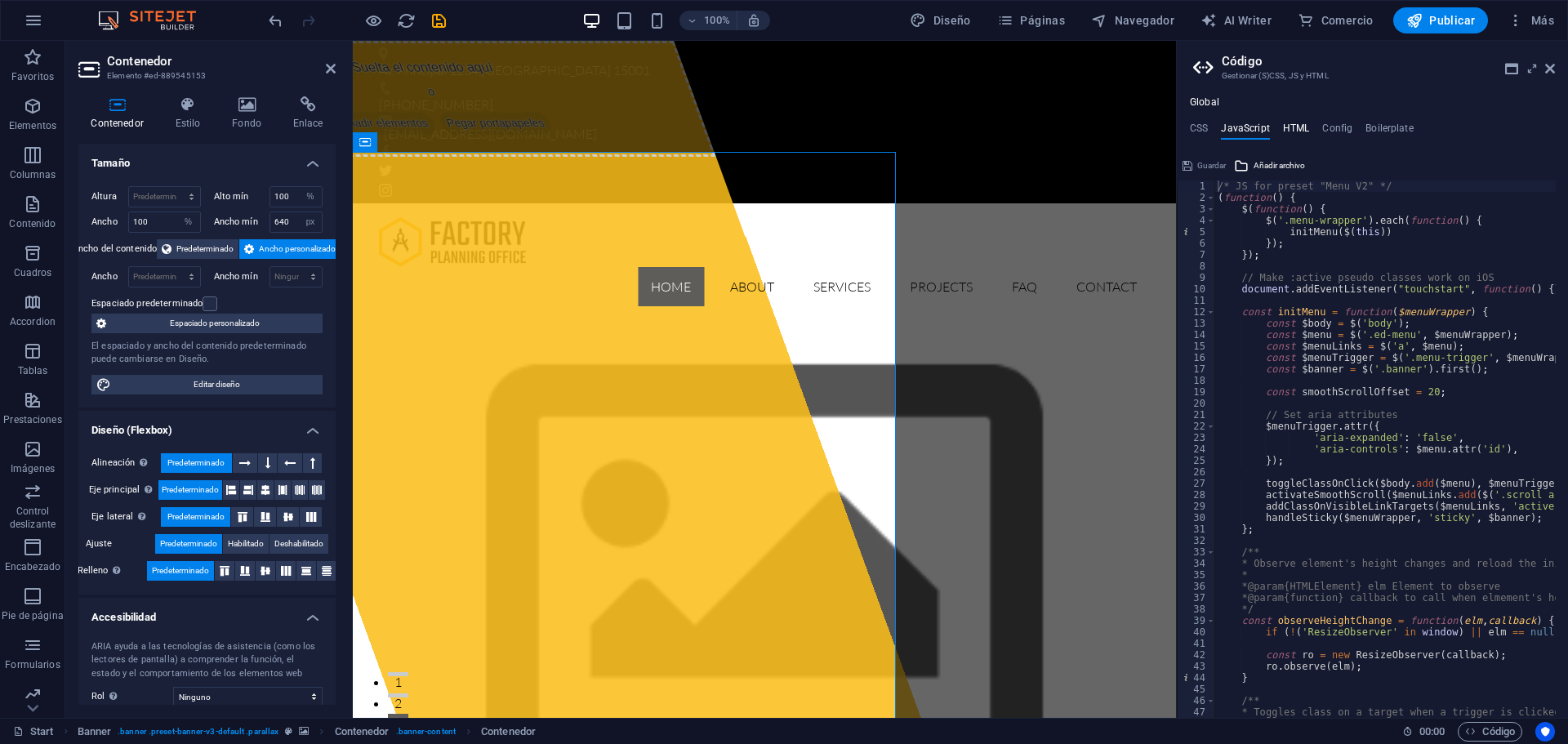
click at [1302, 126] on h4 "HTML" at bounding box center [1297, 132] width 27 height 18
type textarea "<a href="#main-content" class="wv-link-content button">Skip to main content</a>"
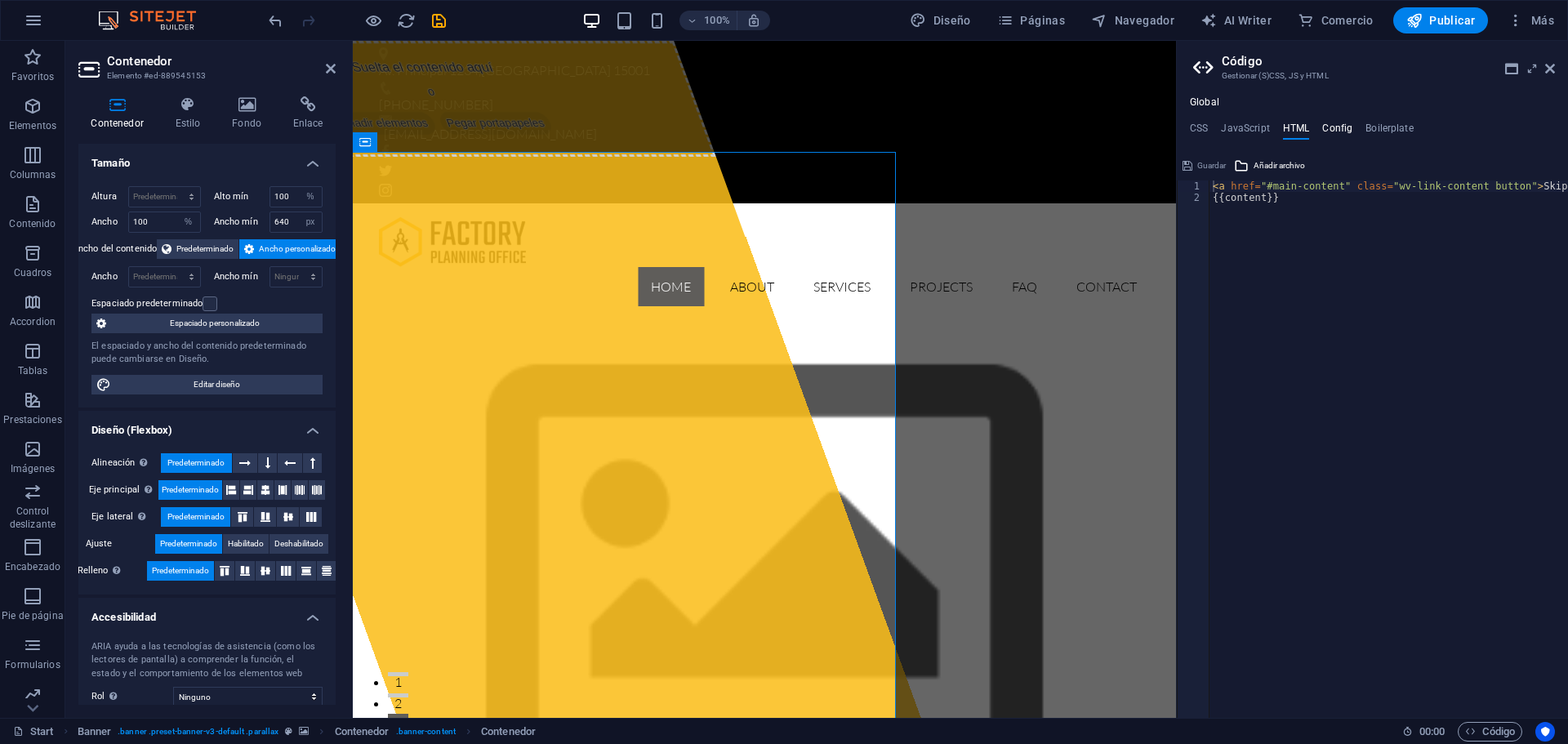
click at [1327, 126] on h4 "Config" at bounding box center [1337, 132] width 31 height 18
type textarea "$color-background: #fff;"
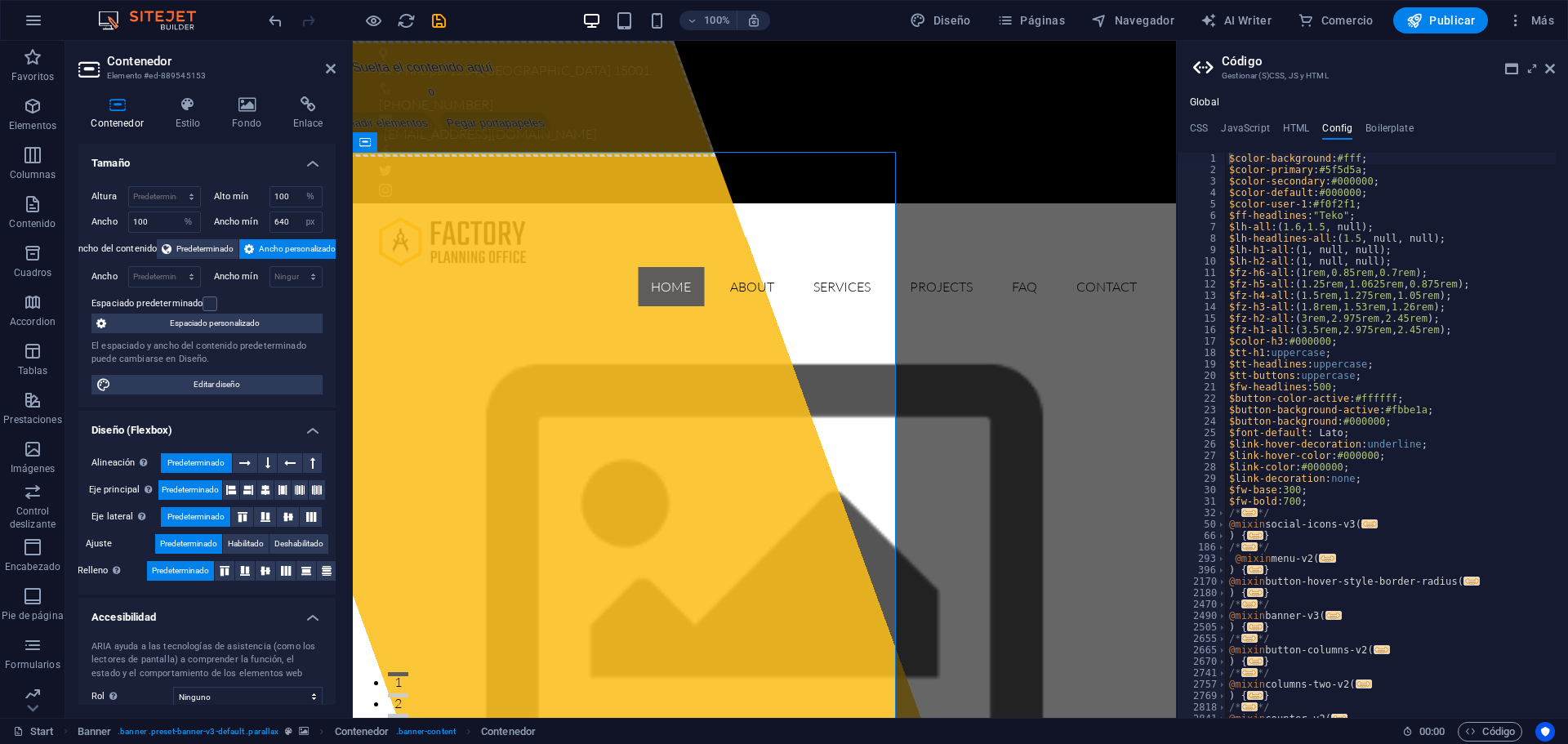
click at [1348, 126] on h4 "Config" at bounding box center [1337, 132] width 31 height 18
click at [1370, 126] on h4 "Boilerplate" at bounding box center [1390, 132] width 48 height 18
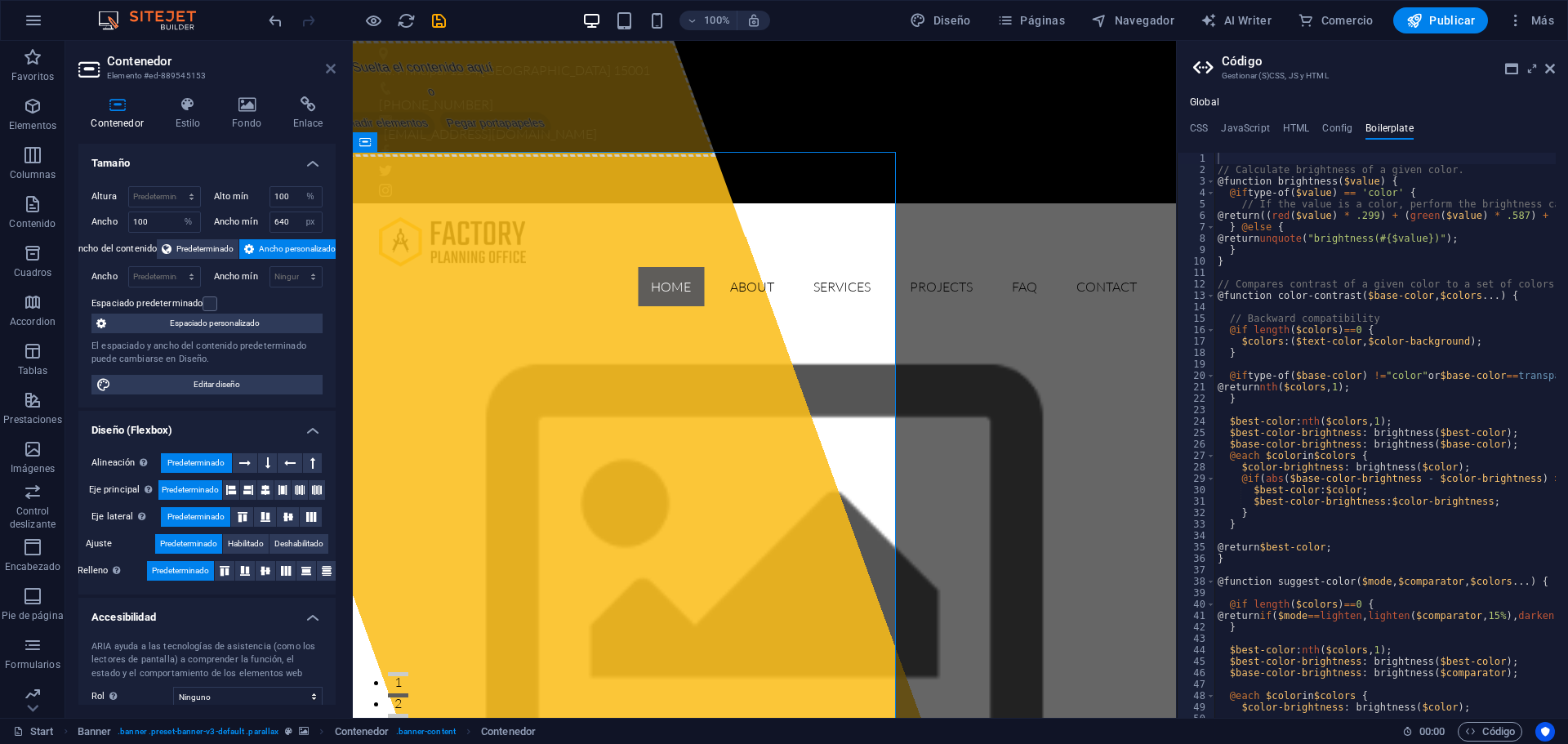
click at [333, 65] on icon at bounding box center [331, 68] width 10 height 14
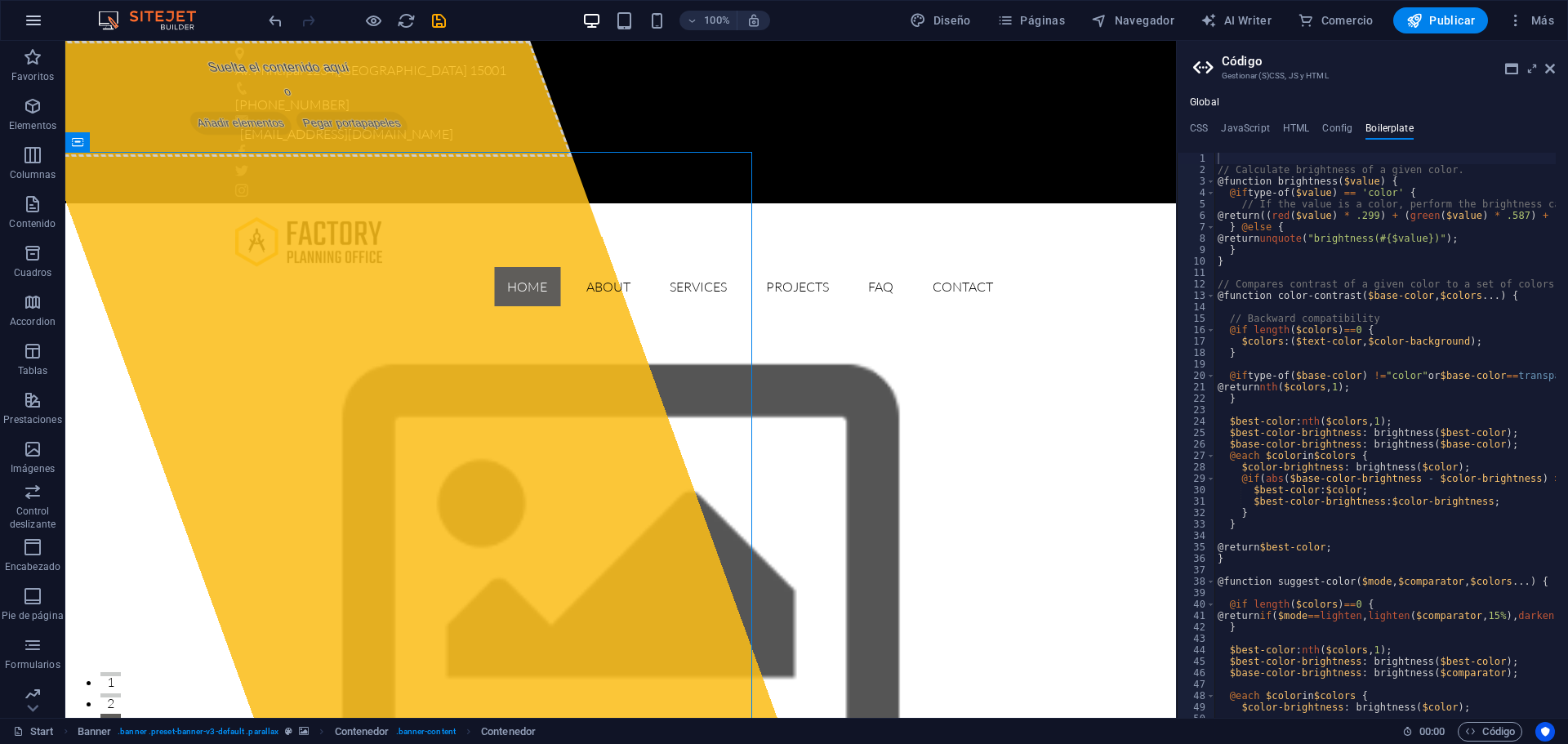
click at [40, 22] on icon "button" at bounding box center [33, 21] width 20 height 20
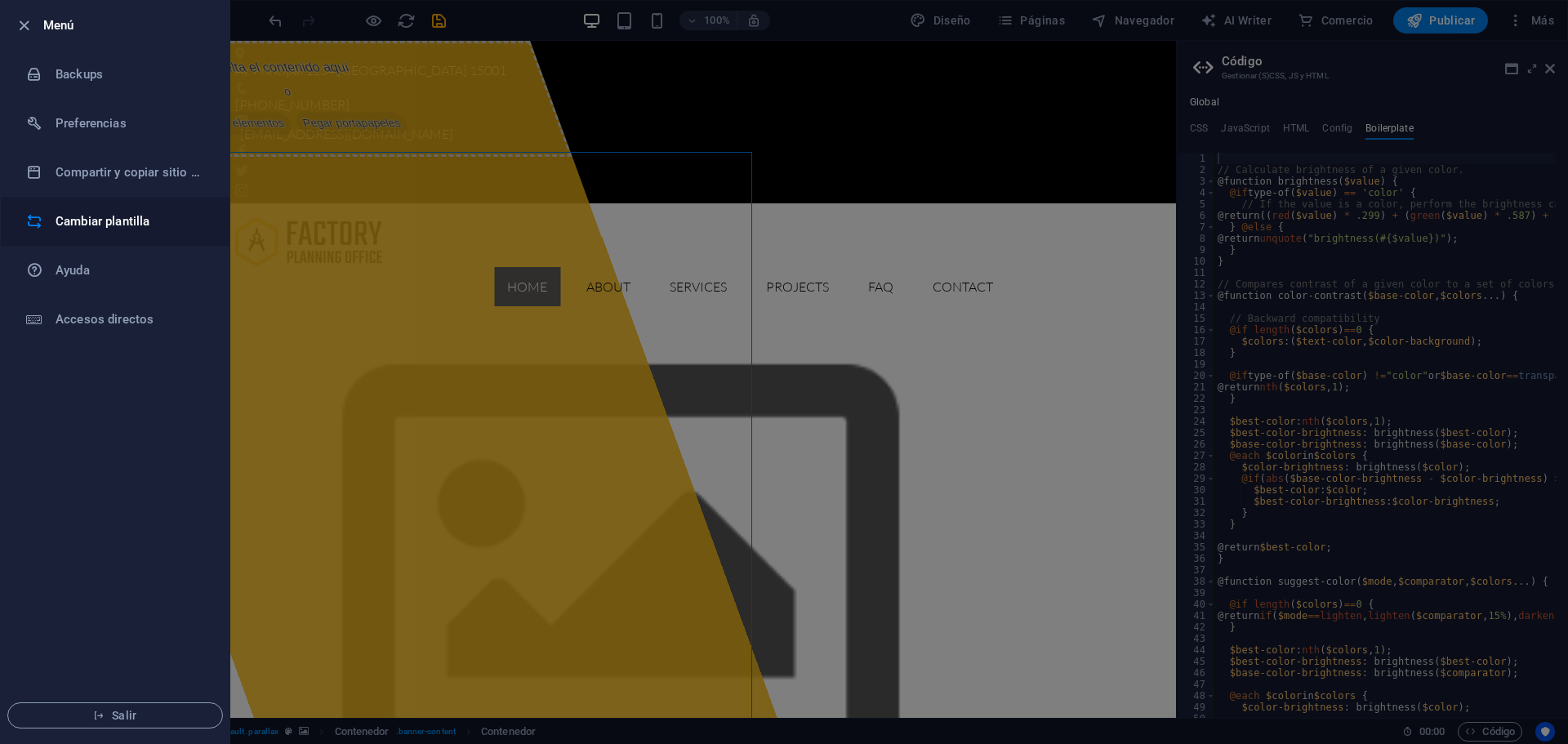
click at [103, 220] on h6 "Cambiar plantilla" at bounding box center [132, 222] width 151 height 20
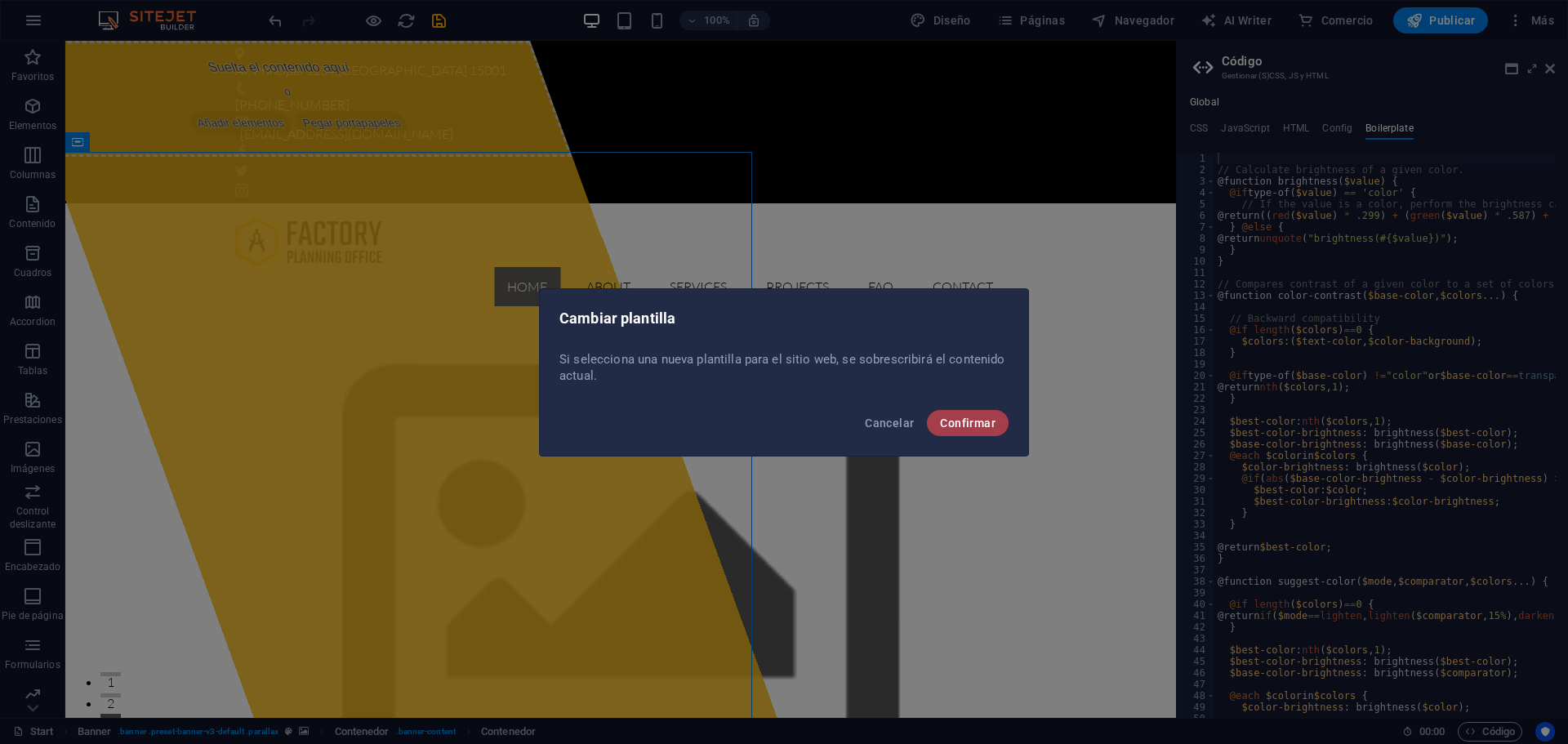
click at [964, 422] on span "Confirmar" at bounding box center [968, 422] width 56 height 14
